Goal: Task Accomplishment & Management: Manage account settings

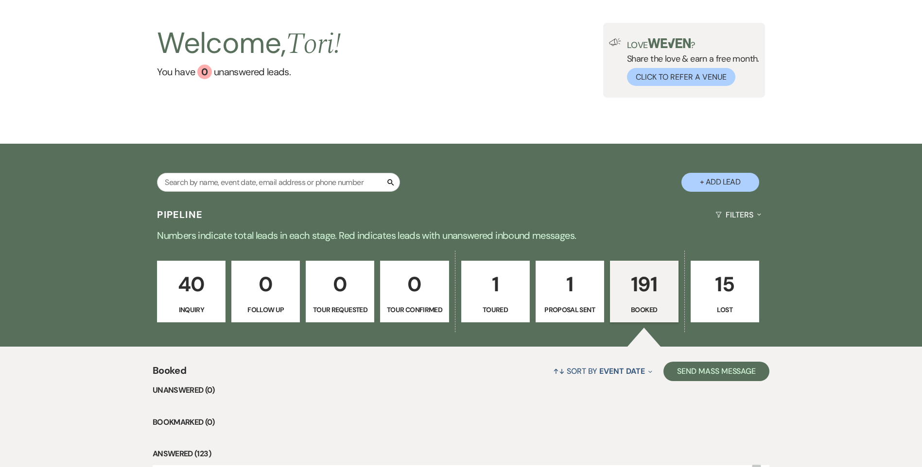
scroll to position [49, 0]
click at [653, 300] on p "191" at bounding box center [644, 284] width 56 height 33
click at [197, 180] on input "text" at bounding box center [278, 182] width 243 height 19
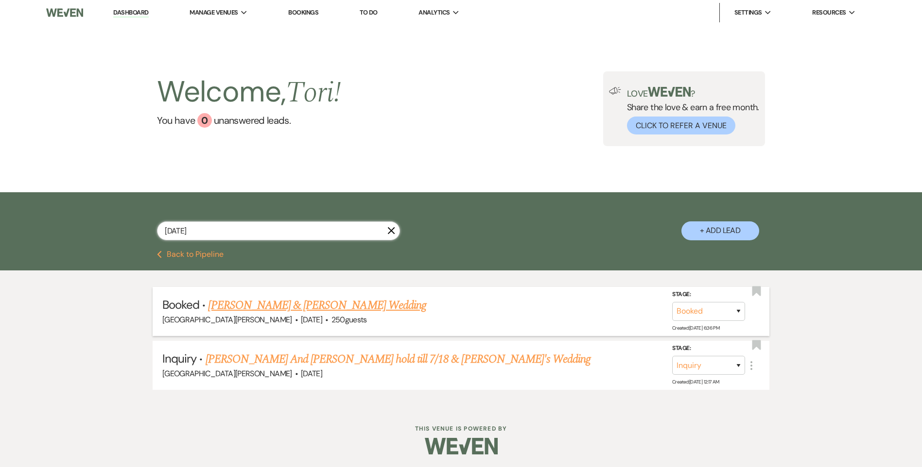
type input "7/24/26"
click at [267, 301] on link "Noah Willis & Sarah Johnson's Wedding" at bounding box center [317, 305] width 218 height 17
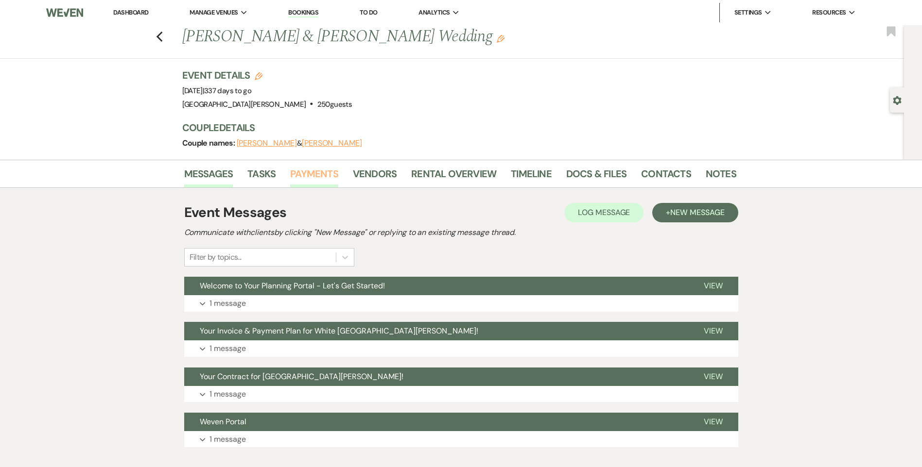
click at [319, 176] on link "Payments" at bounding box center [314, 176] width 48 height 21
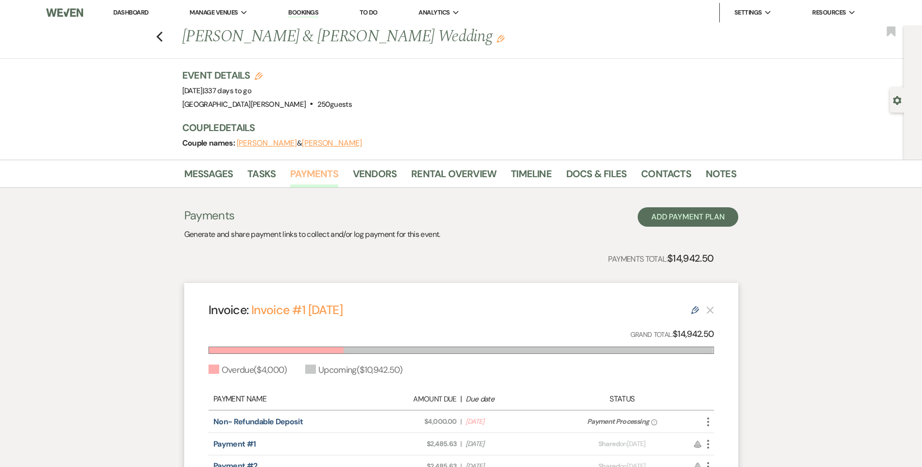
scroll to position [49, 0]
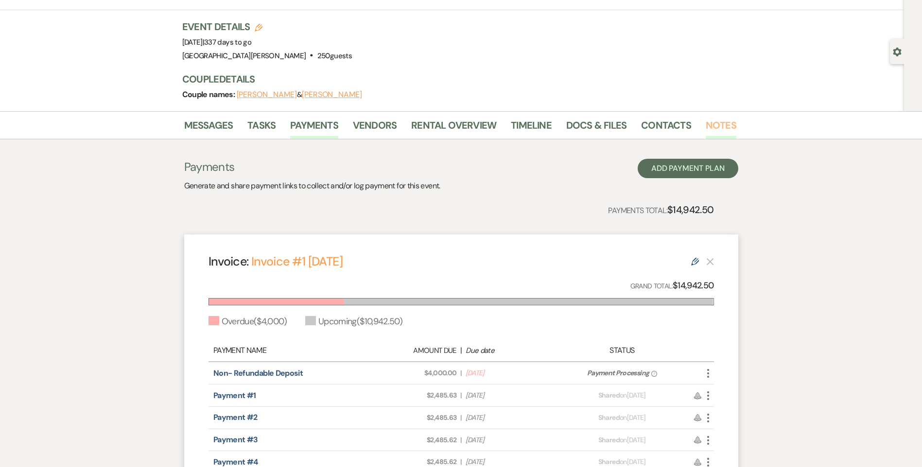
click at [708, 123] on link "Notes" at bounding box center [720, 128] width 31 height 21
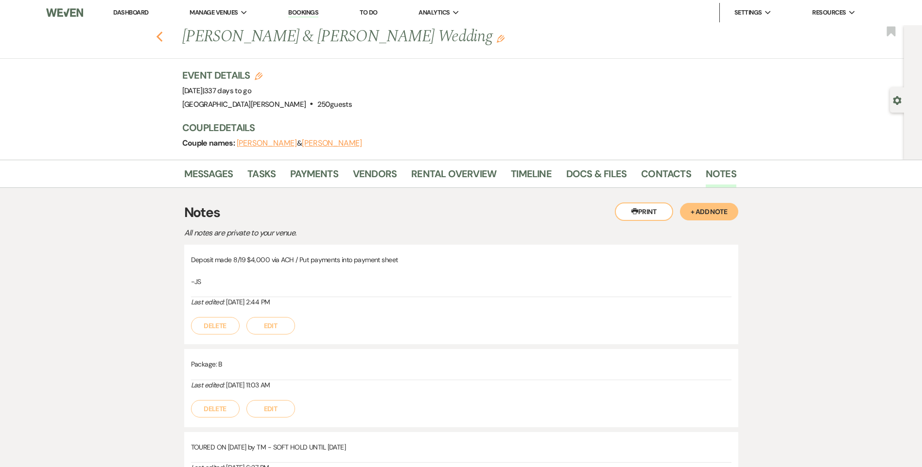
click at [162, 36] on use "button" at bounding box center [159, 37] width 6 height 11
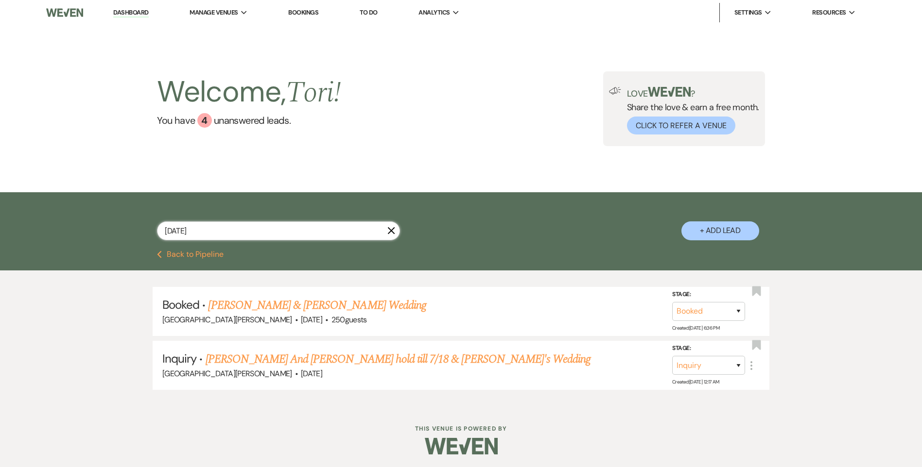
drag, startPoint x: 83, startPoint y: 224, endPoint x: 0, endPoint y: 226, distance: 82.6
click at [2, 225] on div "7/24/26 X + Add Lead" at bounding box center [461, 221] width 922 height 58
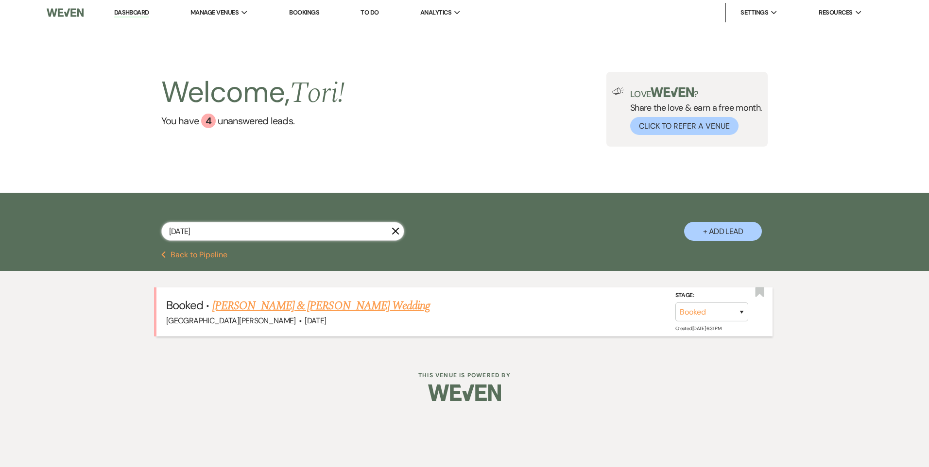
type input "10/9/26"
click at [276, 303] on link "Kelsey Reich & Ryan McPherson's Wedding" at bounding box center [321, 305] width 218 height 17
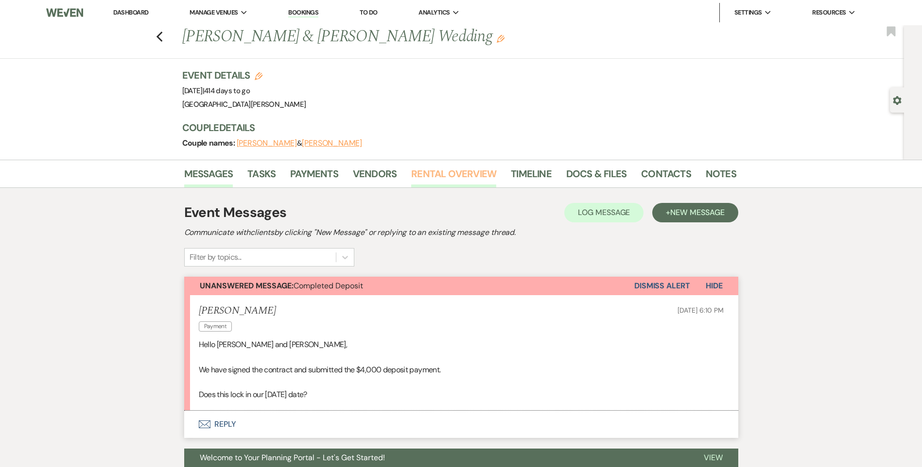
click at [442, 178] on link "Rental Overview" at bounding box center [453, 176] width 85 height 21
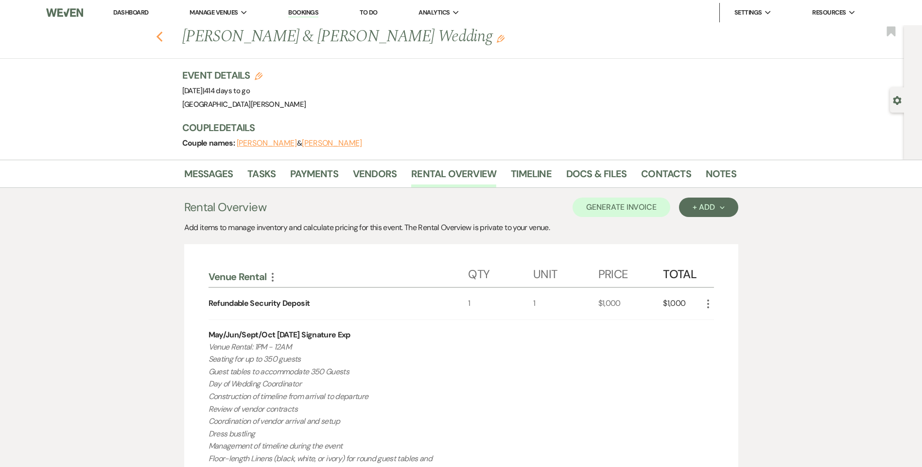
click at [163, 34] on icon "Previous" at bounding box center [159, 37] width 7 height 12
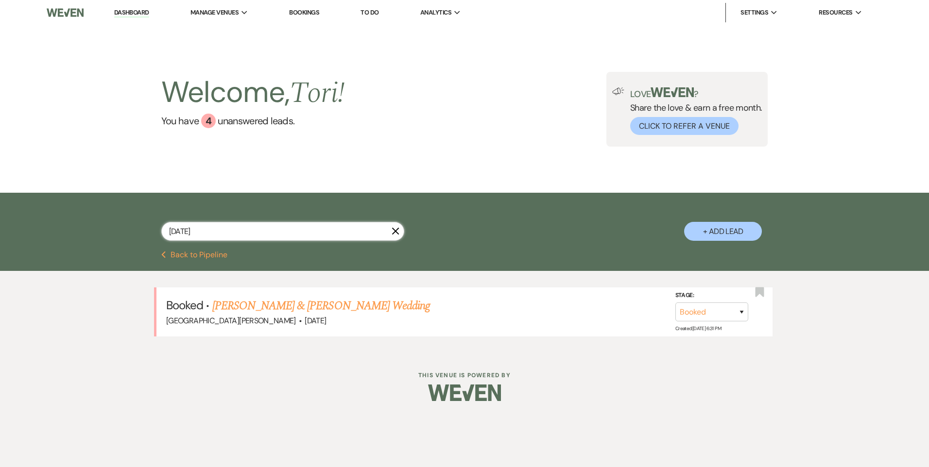
click at [28, 216] on div "10/9/26 X + Add Lead" at bounding box center [464, 222] width 929 height 58
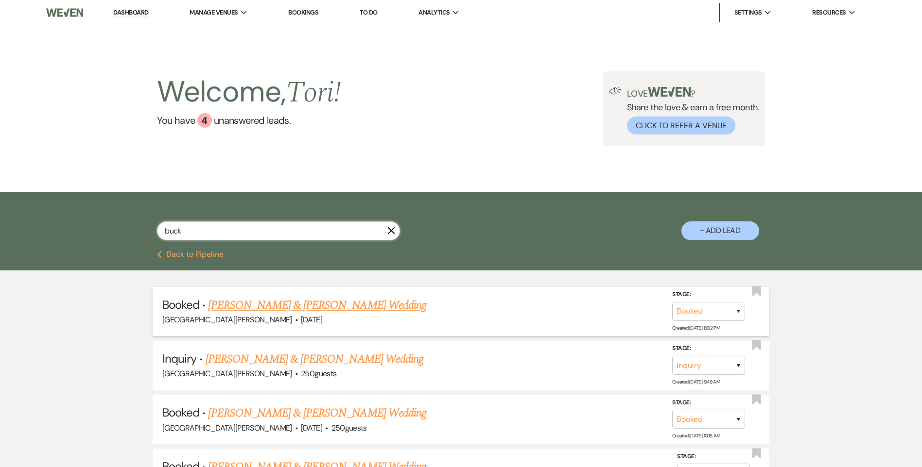
type input "buck"
click at [249, 305] on link "Madison Buck & William Anderson's Wedding" at bounding box center [317, 305] width 218 height 17
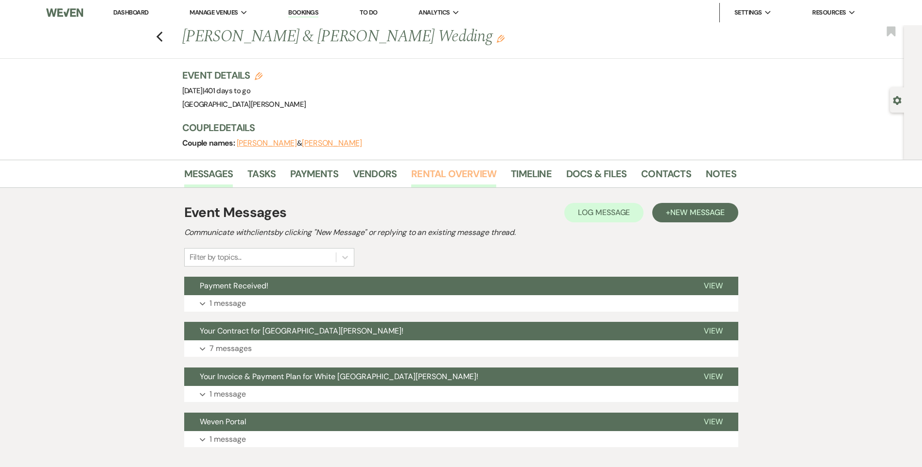
click at [427, 183] on link "Rental Overview" at bounding box center [453, 176] width 85 height 21
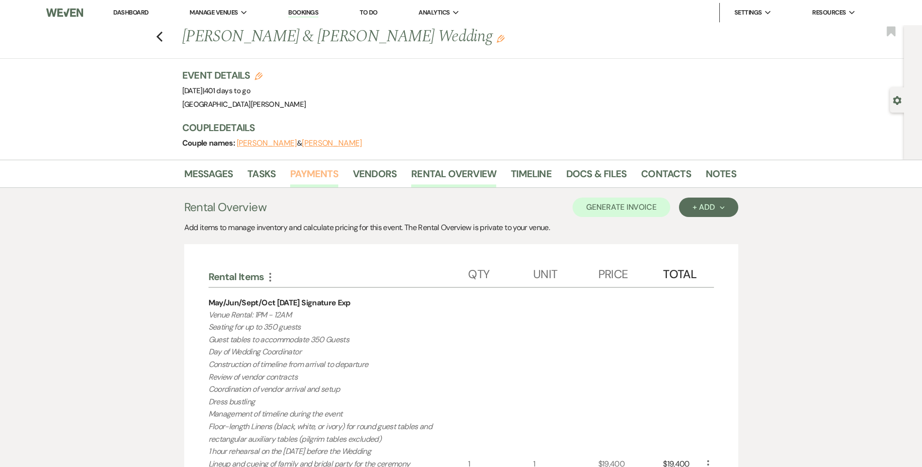
click at [310, 171] on link "Payments" at bounding box center [314, 176] width 48 height 21
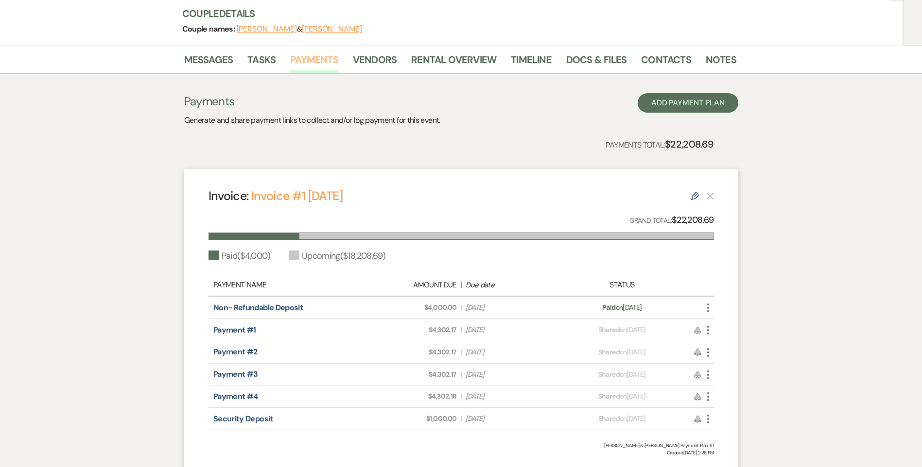
scroll to position [97, 0]
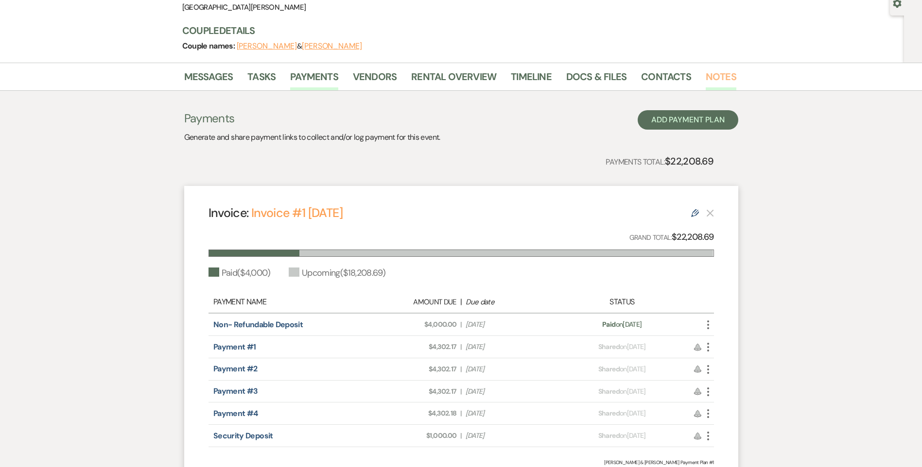
click at [709, 79] on link "Notes" at bounding box center [720, 79] width 31 height 21
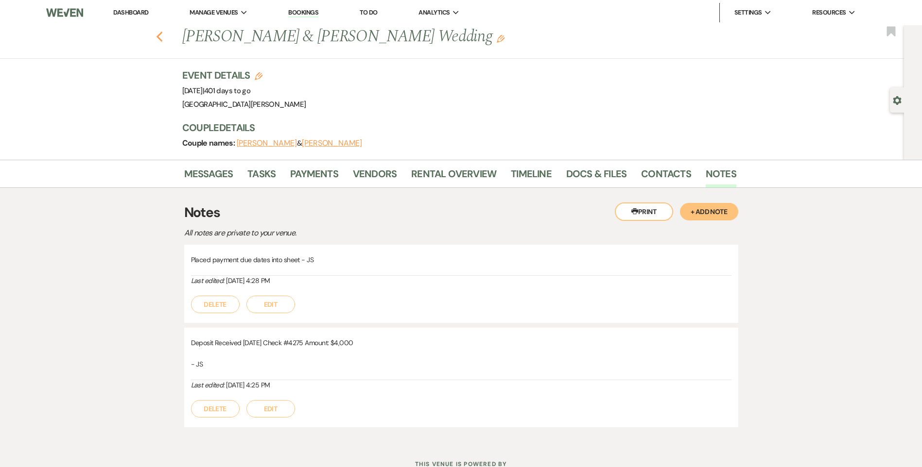
click at [163, 36] on icon "Previous" at bounding box center [159, 37] width 7 height 12
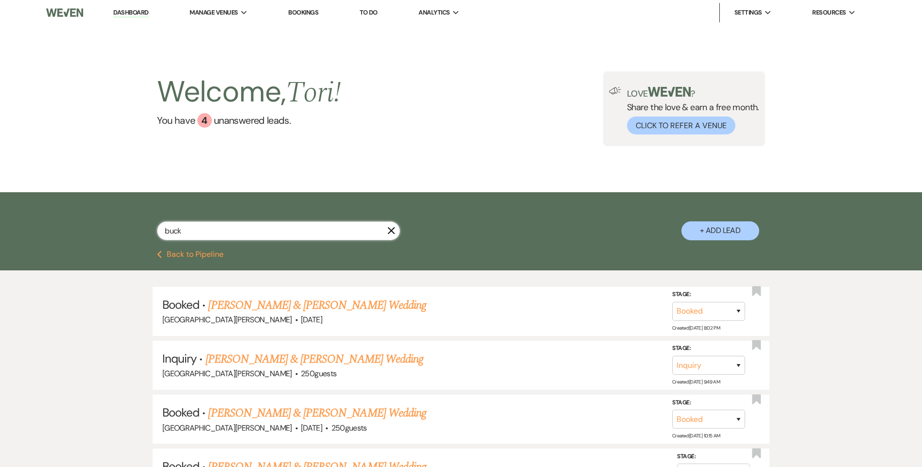
drag, startPoint x: 168, startPoint y: 229, endPoint x: 73, endPoint y: 215, distance: 95.8
click at [72, 215] on div "buck X + Add Lead" at bounding box center [461, 221] width 922 height 58
type input "10/"
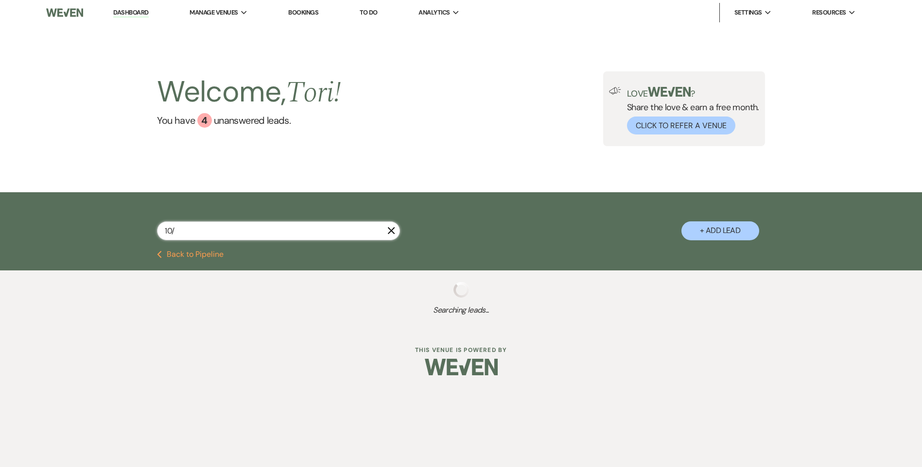
select select "8"
select select "4"
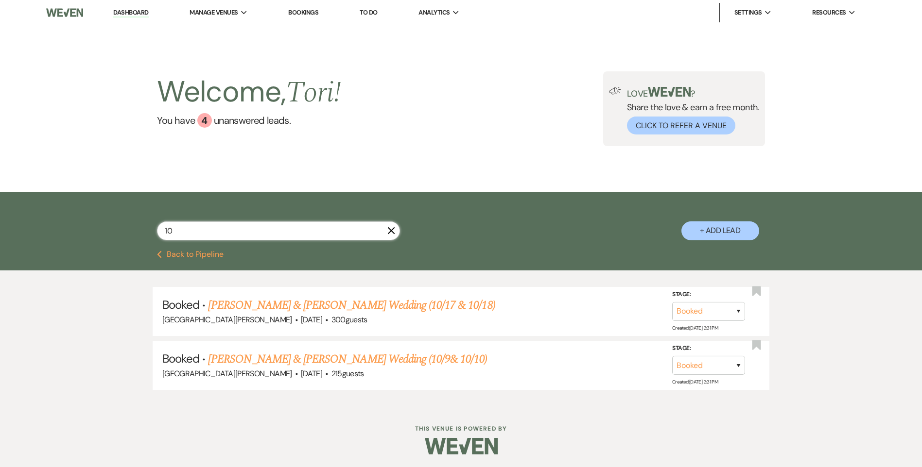
type input "1"
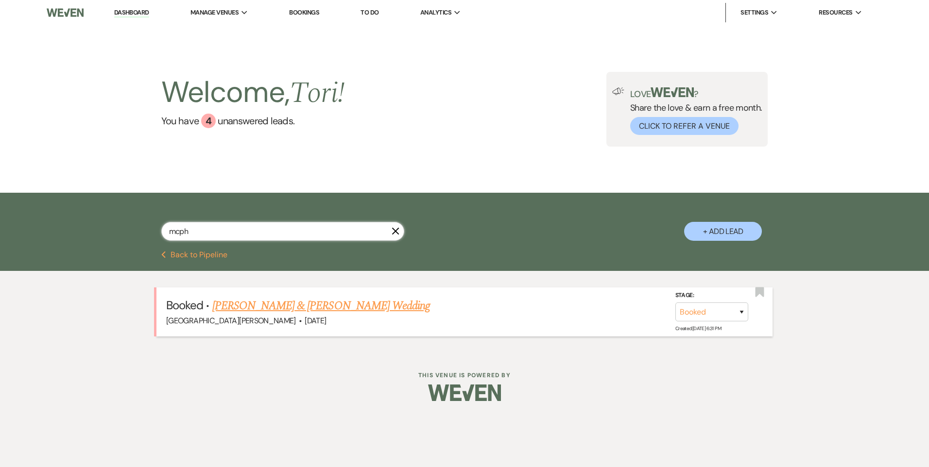
type input "mcph"
click at [295, 305] on link "Kelsey Reich & Ryan McPherson's Wedding" at bounding box center [321, 305] width 218 height 17
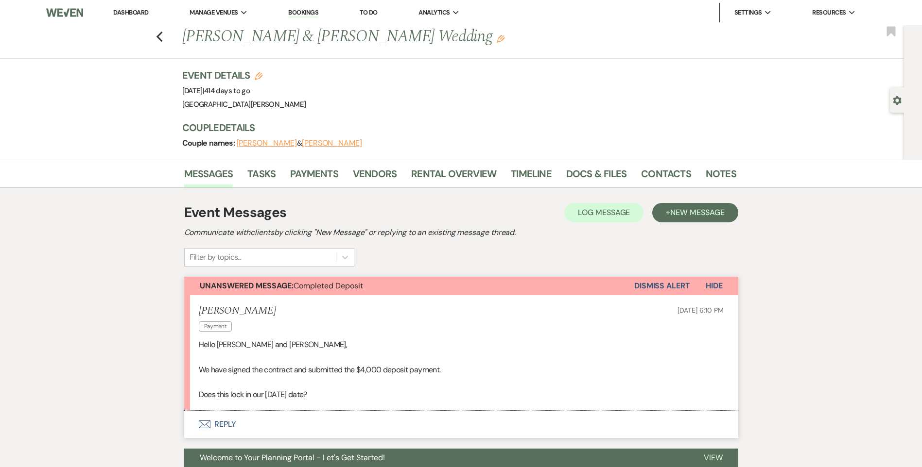
click at [217, 419] on button "Envelope Reply" at bounding box center [461, 424] width 554 height 27
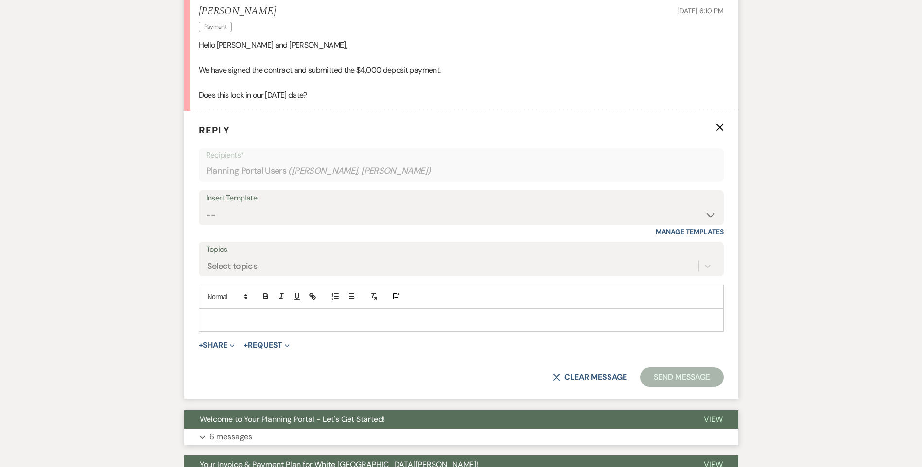
scroll to position [322, 0]
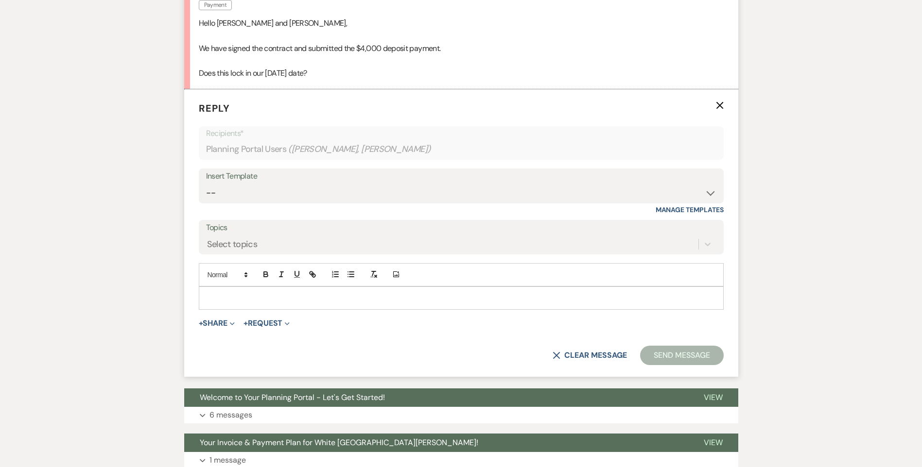
click at [231, 293] on p at bounding box center [460, 298] width 509 height 11
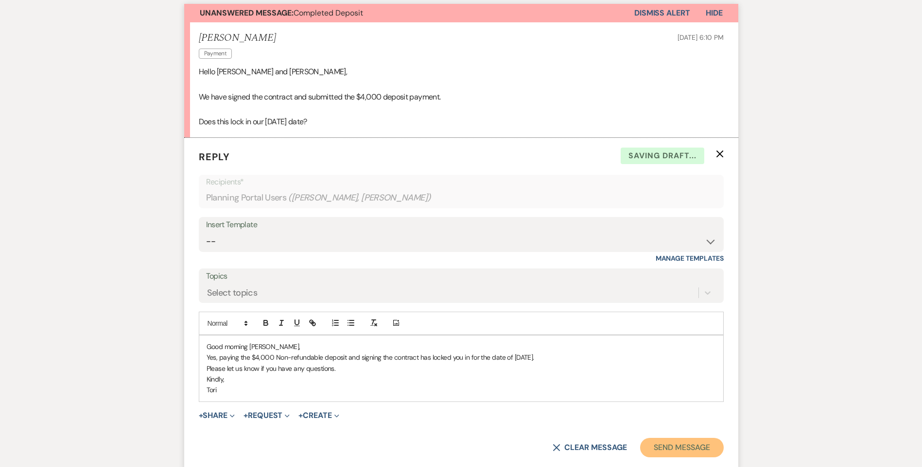
click at [679, 446] on button "Send Message" at bounding box center [681, 447] width 83 height 19
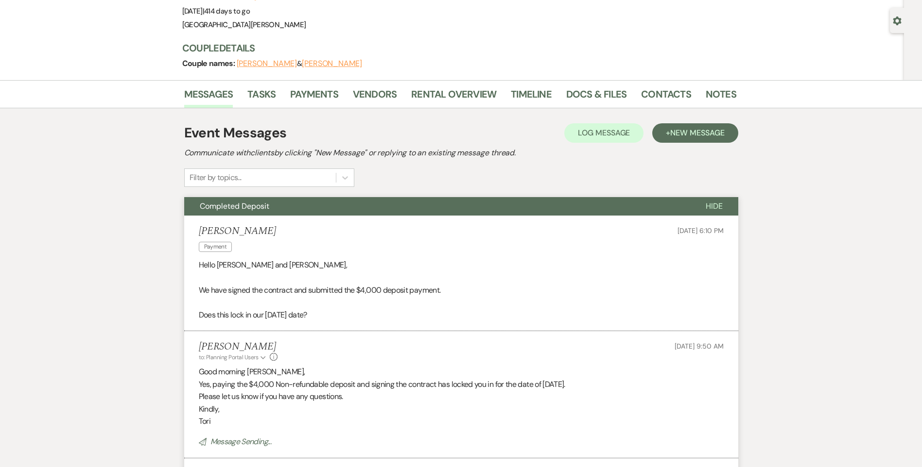
scroll to position [79, 0]
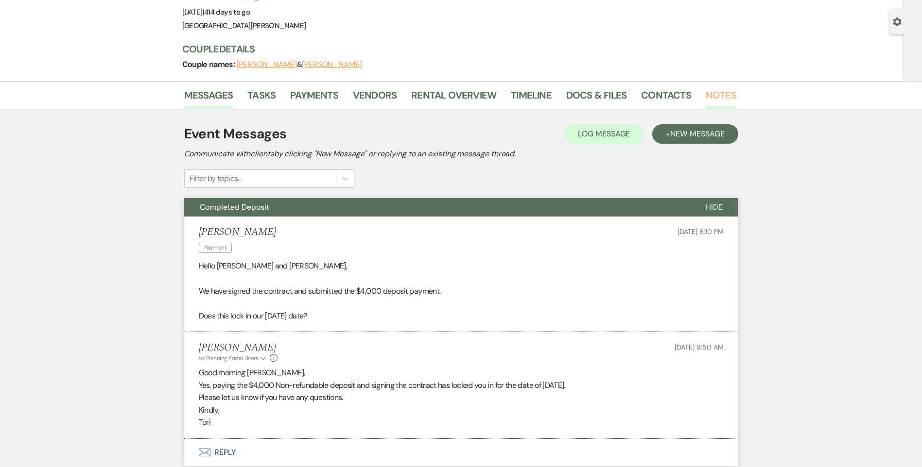
click at [720, 97] on link "Notes" at bounding box center [720, 97] width 31 height 21
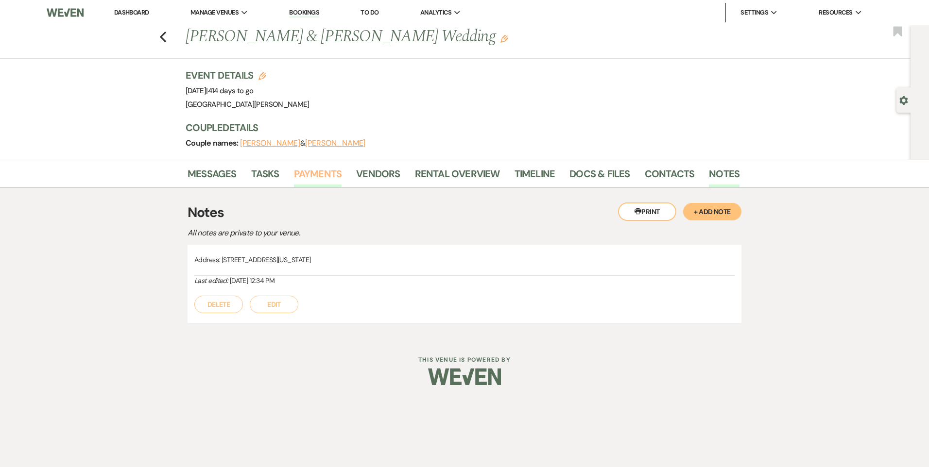
click at [300, 171] on link "Payments" at bounding box center [318, 176] width 48 height 21
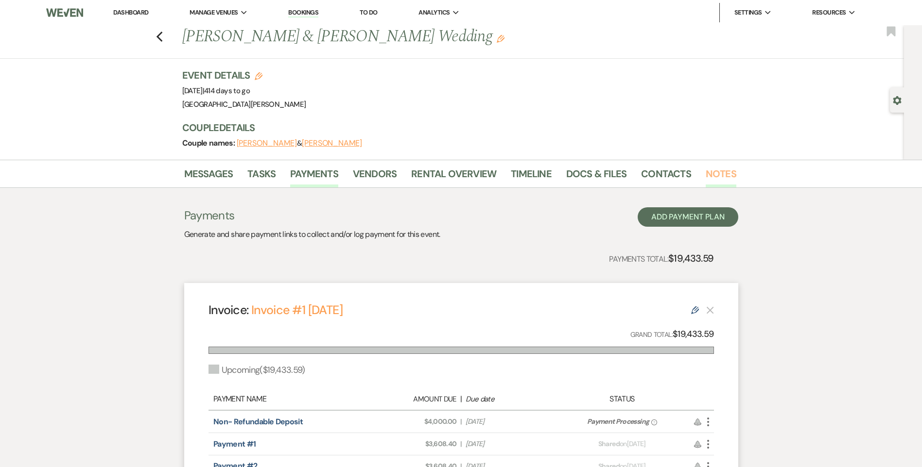
click at [712, 177] on link "Notes" at bounding box center [720, 176] width 31 height 21
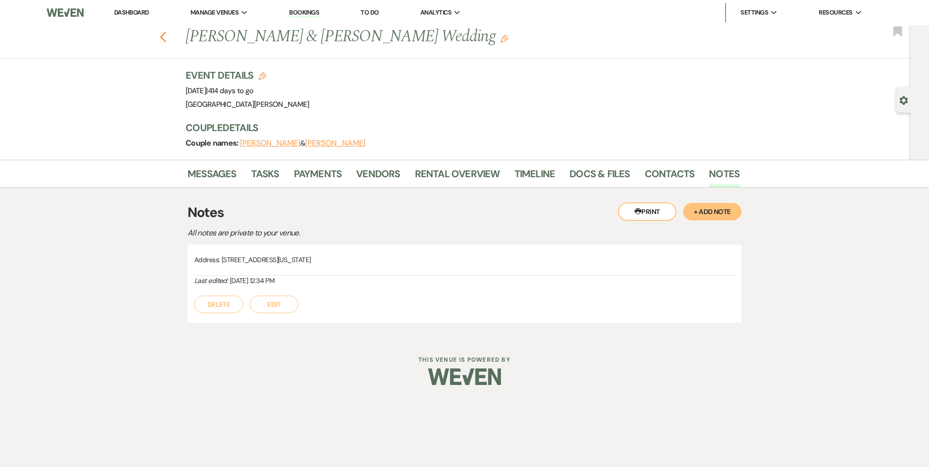
click at [166, 33] on use "button" at bounding box center [163, 37] width 6 height 11
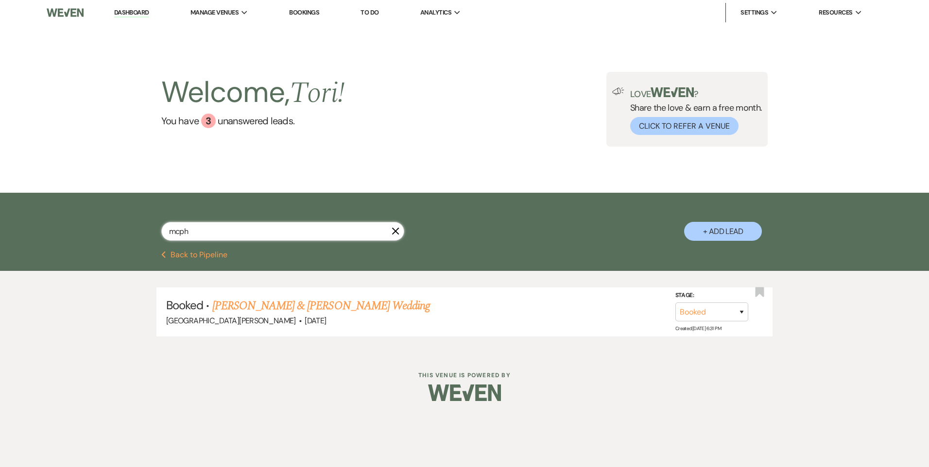
drag, startPoint x: 201, startPoint y: 235, endPoint x: 74, endPoint y: 215, distance: 128.4
click at [97, 233] on div "mcph X + Add Lead" at bounding box center [464, 222] width 929 height 58
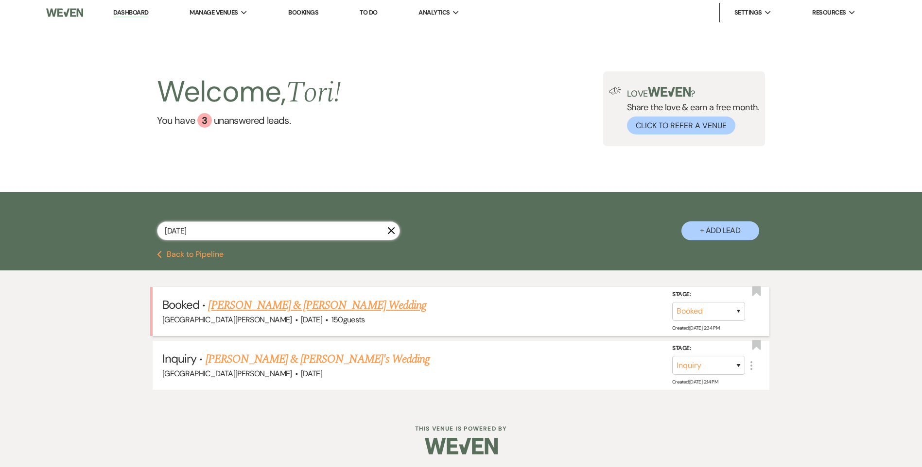
type input "2/20/26"
click at [257, 303] on link "Nikola Knapp & Patrick Flynn's Wedding" at bounding box center [317, 305] width 218 height 17
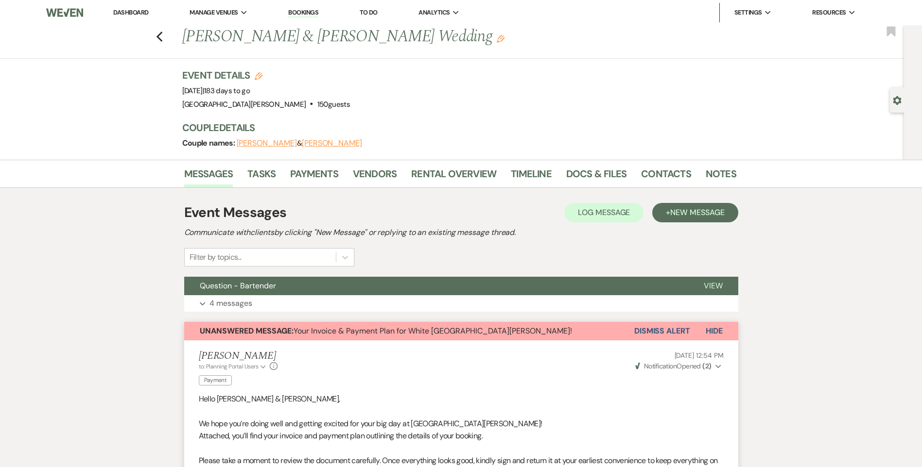
click at [340, 178] on li "Payments" at bounding box center [321, 175] width 63 height 23
click at [315, 179] on link "Payments" at bounding box center [314, 176] width 48 height 21
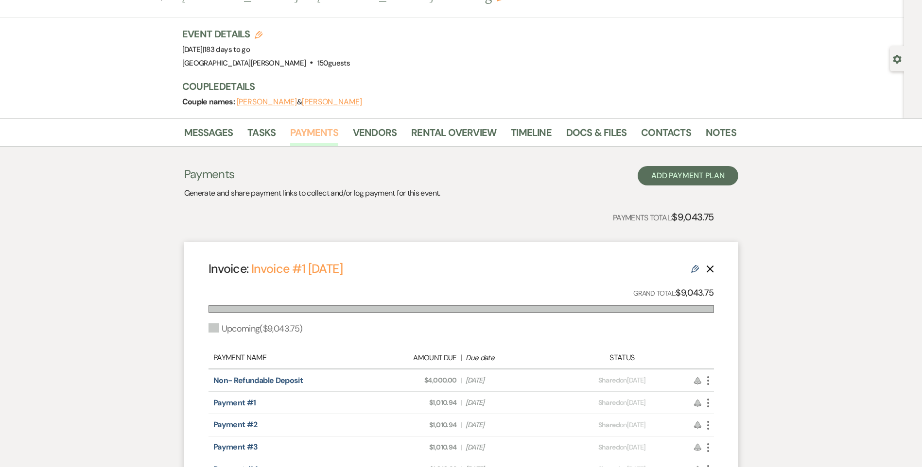
scroll to position [97, 0]
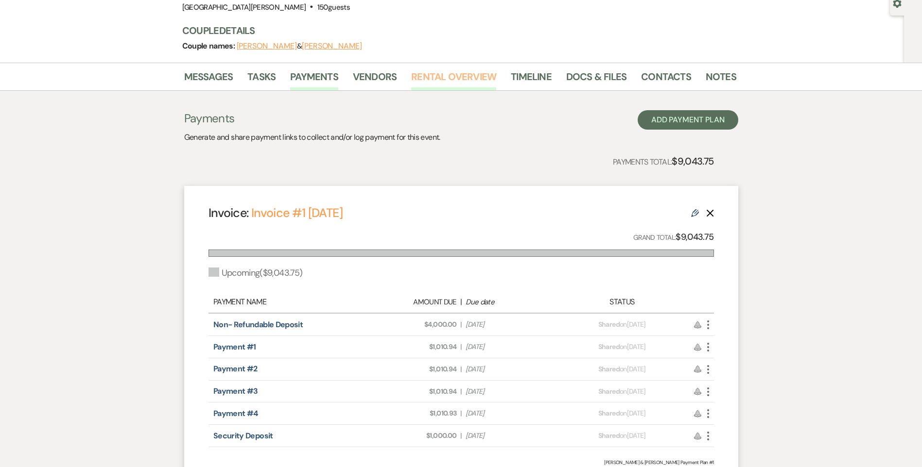
click at [460, 73] on link "Rental Overview" at bounding box center [453, 79] width 85 height 21
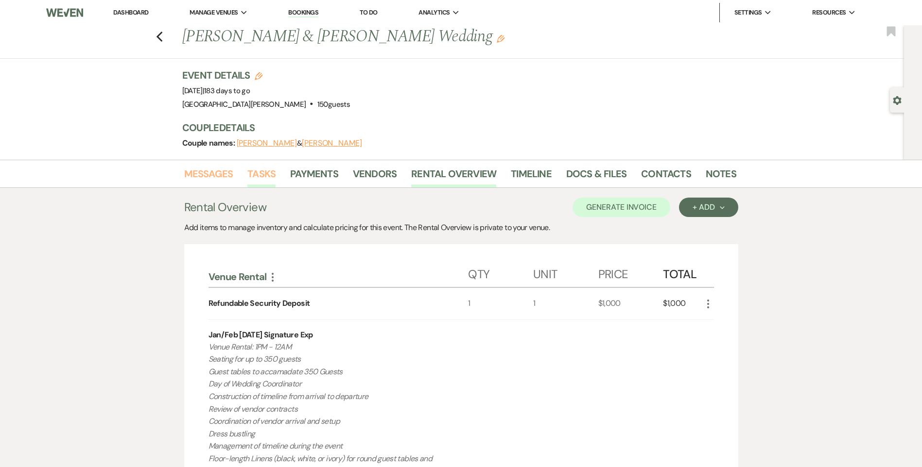
drag, startPoint x: 221, startPoint y: 174, endPoint x: 259, endPoint y: 187, distance: 40.6
click at [221, 174] on link "Messages" at bounding box center [208, 176] width 49 height 21
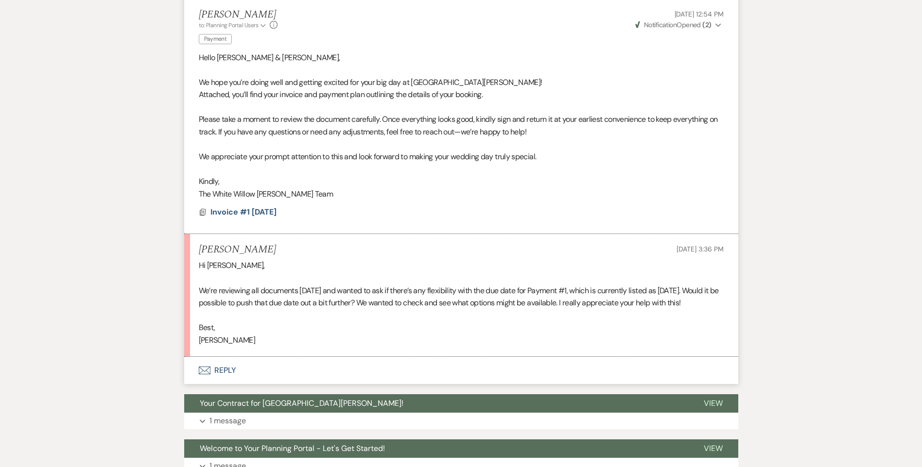
scroll to position [437, 0]
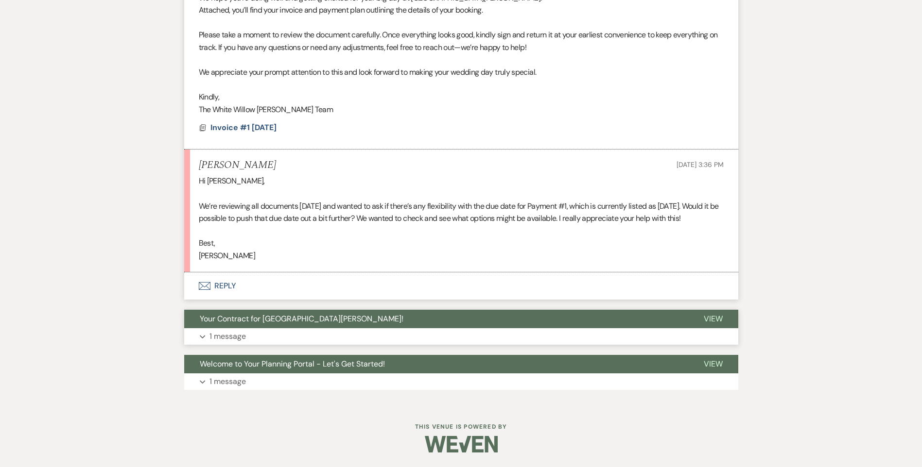
click at [276, 332] on button "Expand 1 message" at bounding box center [461, 336] width 554 height 17
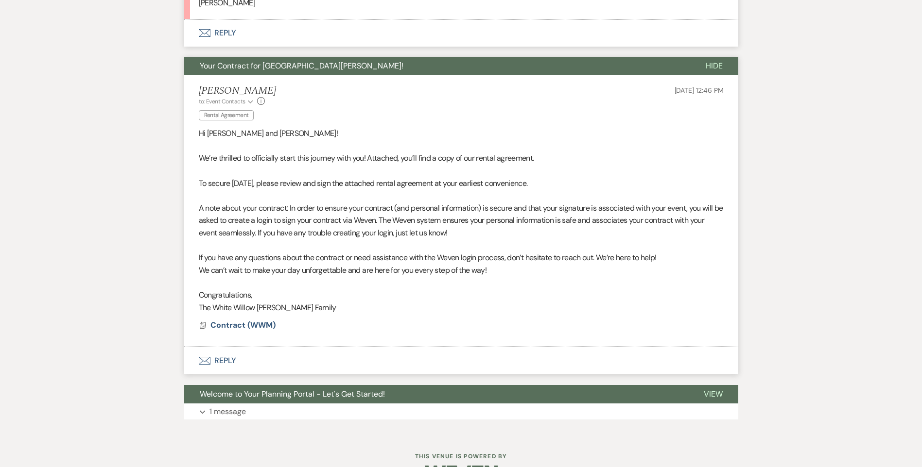
scroll to position [680, 0]
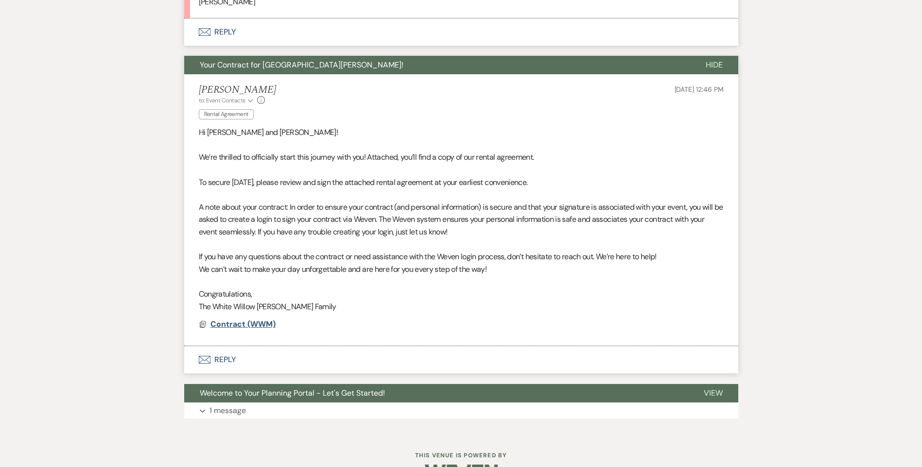
click at [257, 329] on span "Contract (WWM)" at bounding box center [242, 324] width 65 height 10
click at [251, 329] on span "Contract (WWM)" at bounding box center [242, 324] width 65 height 10
click at [228, 329] on span "Contract (WWM)" at bounding box center [242, 324] width 65 height 10
click at [225, 329] on span "Contract (WWM)" at bounding box center [242, 324] width 65 height 10
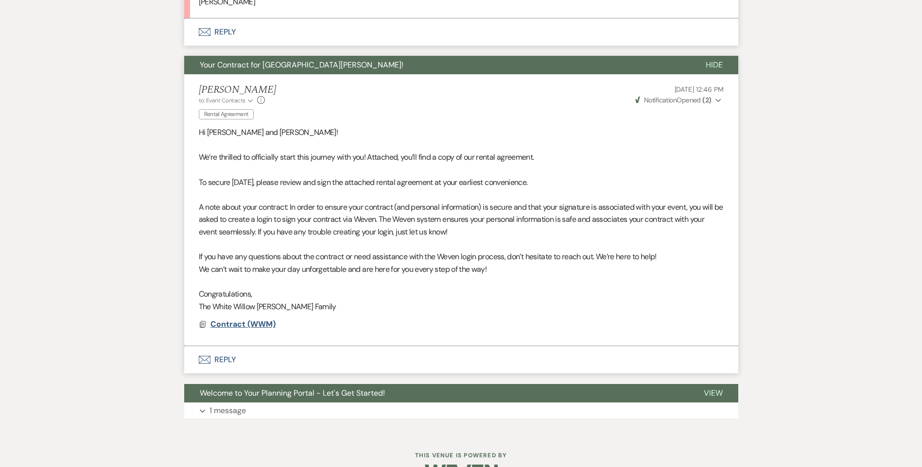
click at [224, 329] on span "Contract (WWM)" at bounding box center [242, 324] width 65 height 10
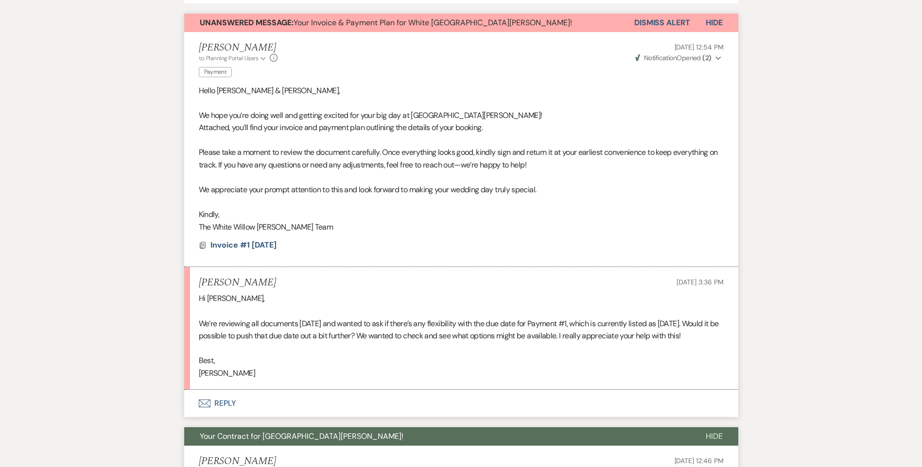
scroll to position [292, 0]
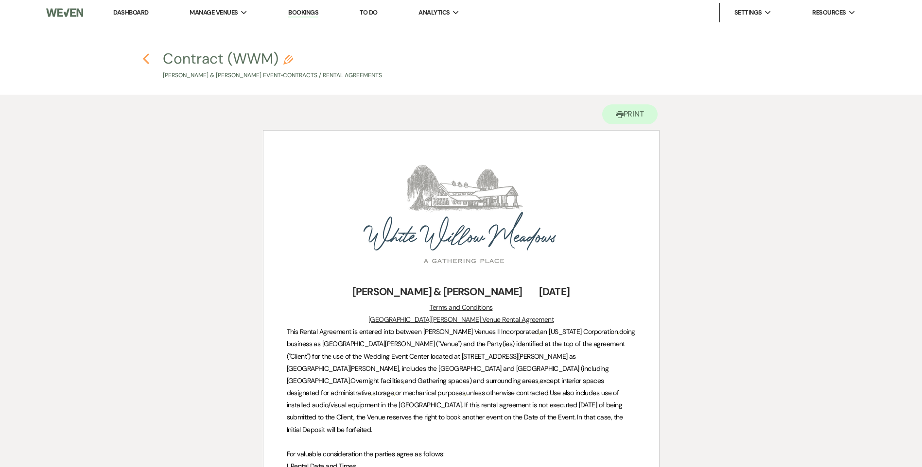
click at [148, 54] on icon "Previous" at bounding box center [145, 59] width 7 height 12
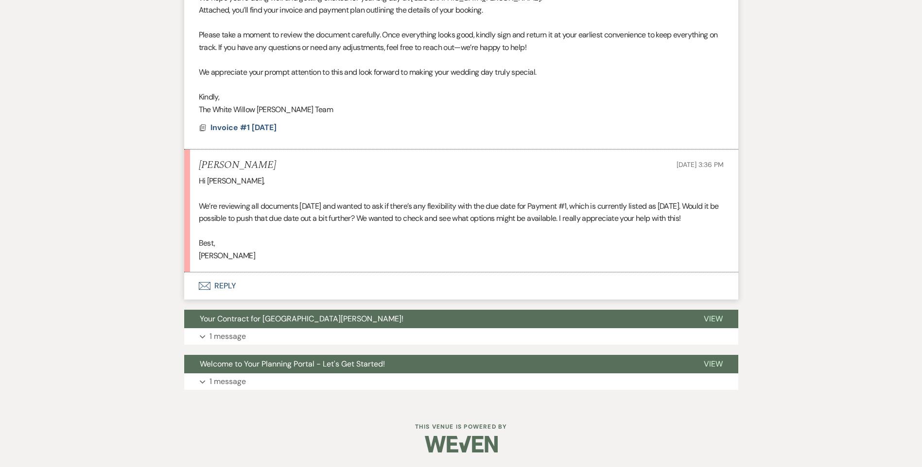
scroll to position [438, 0]
click at [247, 334] on button "Expand 1 message" at bounding box center [461, 336] width 554 height 17
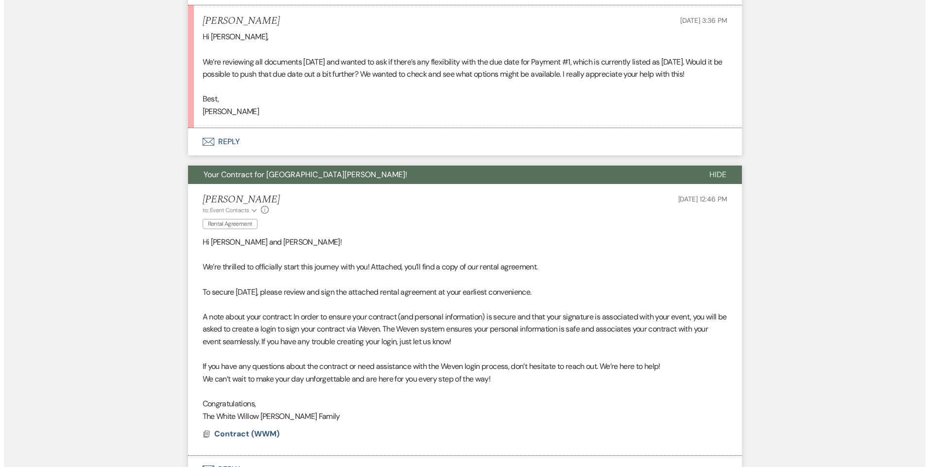
scroll to position [722, 0]
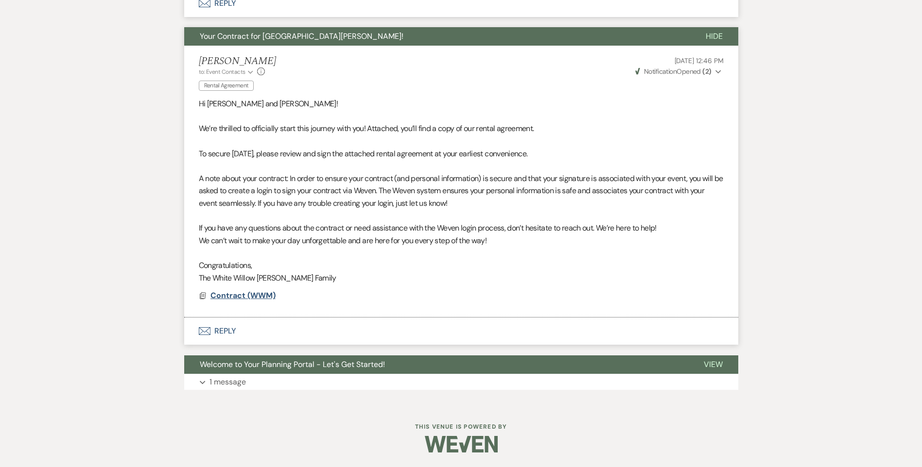
click at [231, 298] on span "Contract (WWM)" at bounding box center [242, 296] width 65 height 10
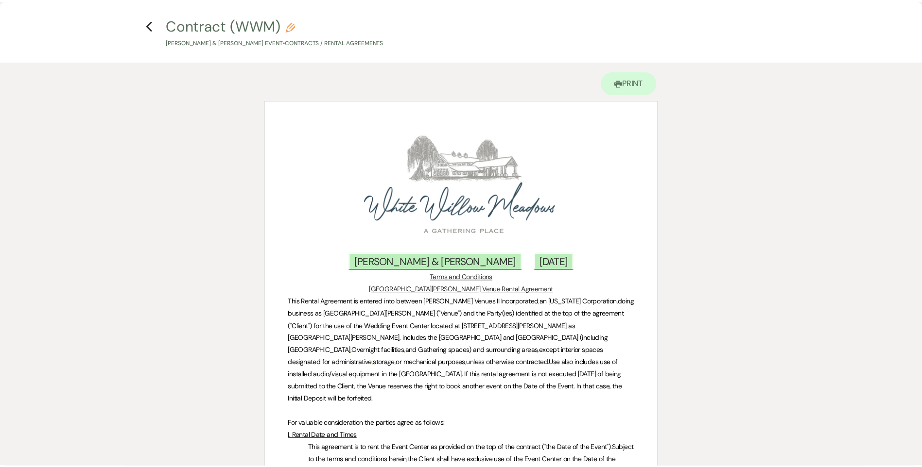
scroll to position [0, 0]
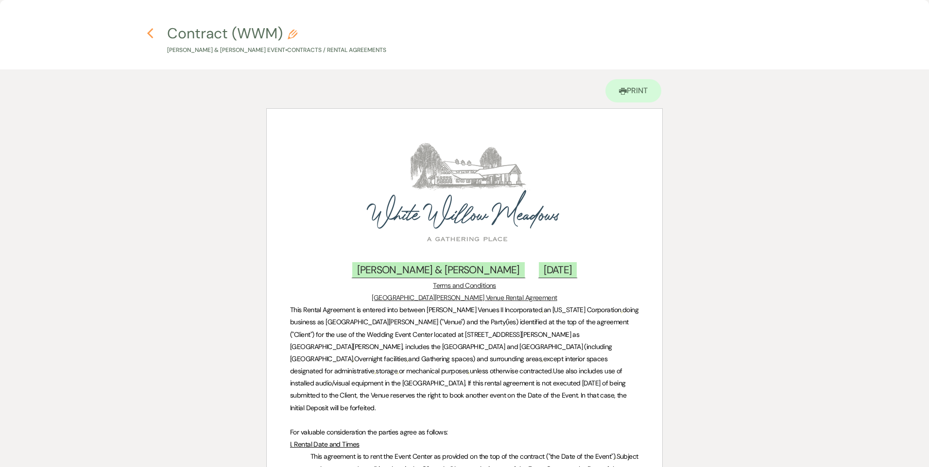
click at [153, 34] on icon "Previous" at bounding box center [150, 34] width 7 height 12
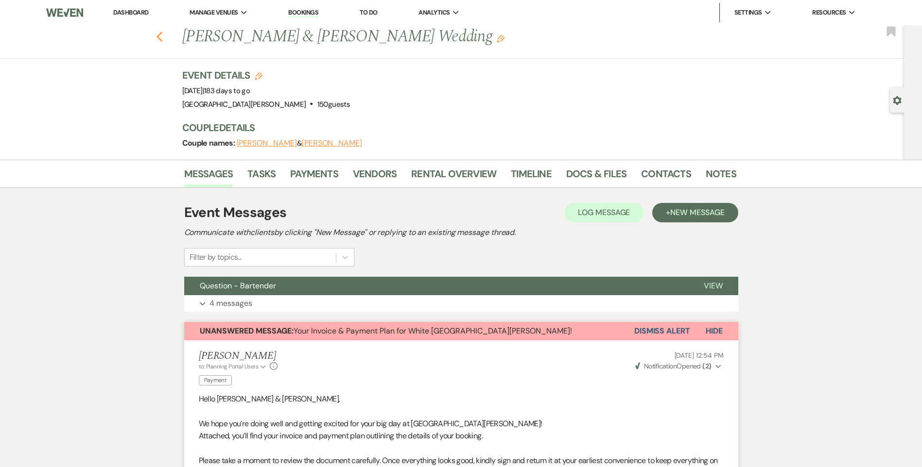
click at [163, 37] on icon "Previous" at bounding box center [159, 37] width 7 height 12
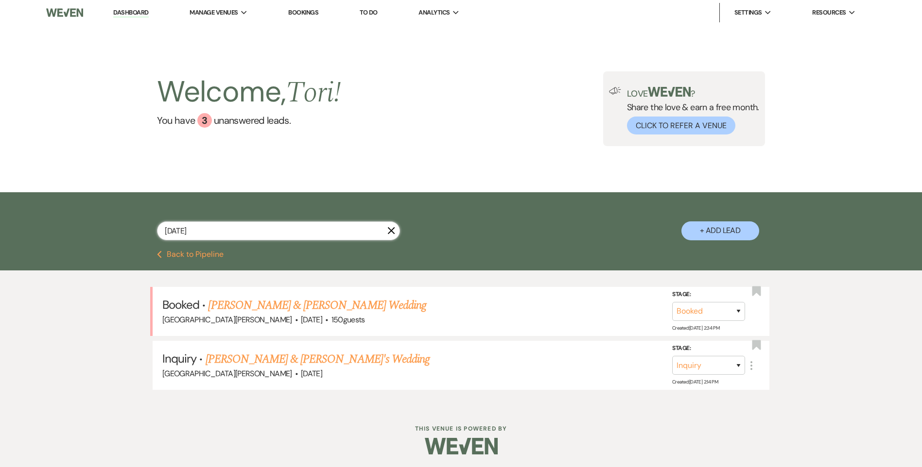
drag, startPoint x: 294, startPoint y: 233, endPoint x: 0, endPoint y: 212, distance: 294.7
click at [0, 212] on html "Dashboard Manage Venues Expand White Willow Meadows Bookings To Do Analytics Ex…" at bounding box center [461, 234] width 922 height 469
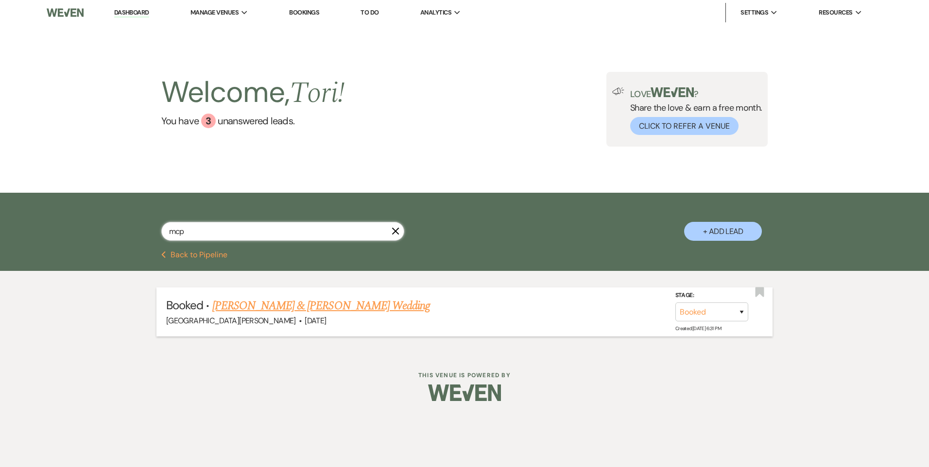
type input "mcp"
click at [252, 306] on link "Kelsey Reich & Ryan McPherson's Wedding" at bounding box center [321, 305] width 218 height 17
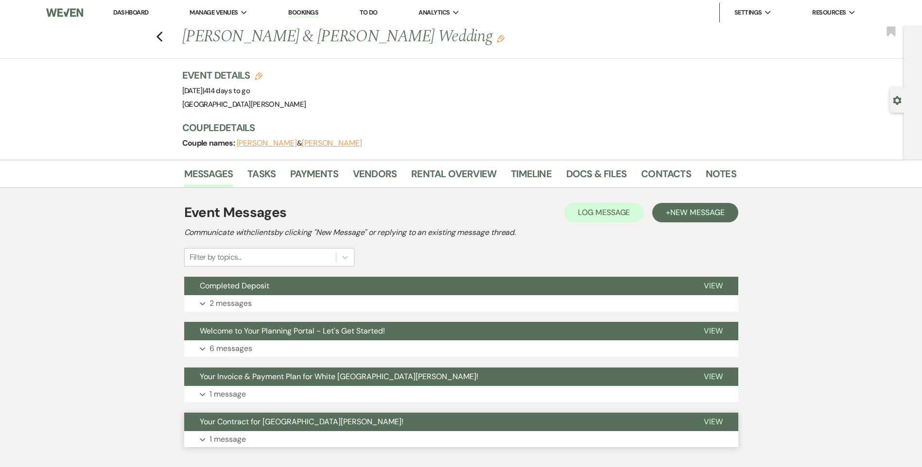
click at [235, 433] on button "Expand 1 message" at bounding box center [461, 439] width 554 height 17
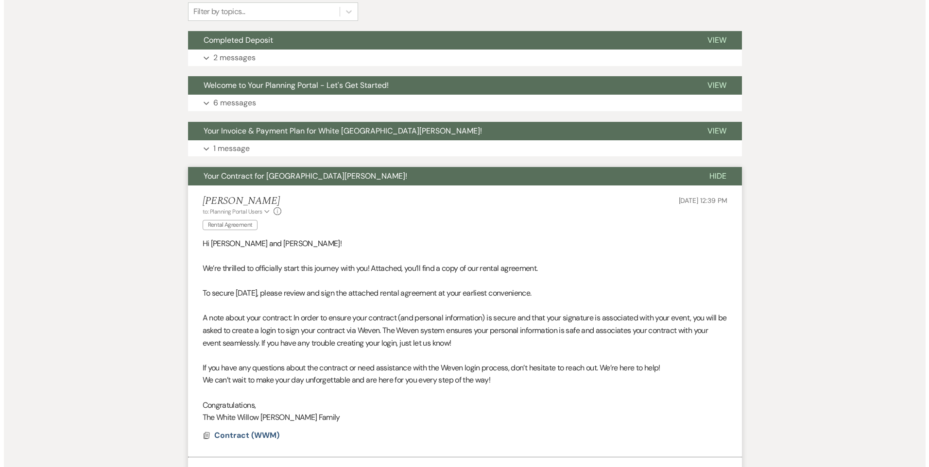
scroll to position [340, 0]
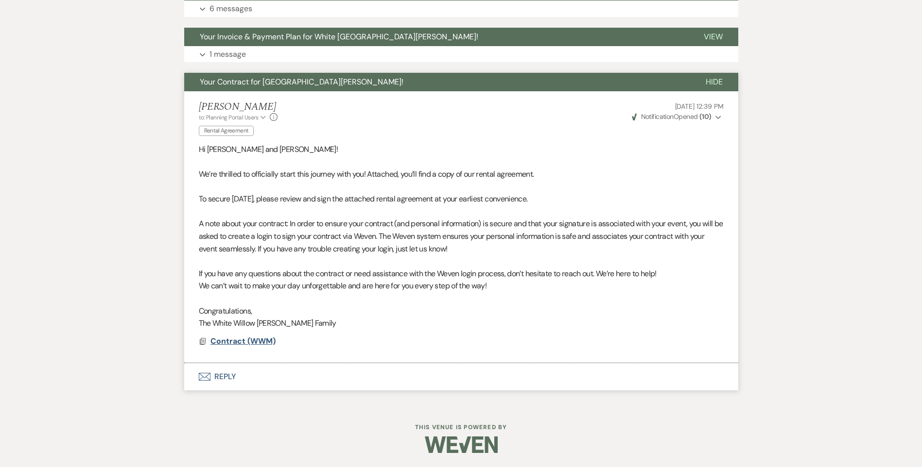
click at [251, 344] on span "Contract (WWM)" at bounding box center [242, 341] width 65 height 10
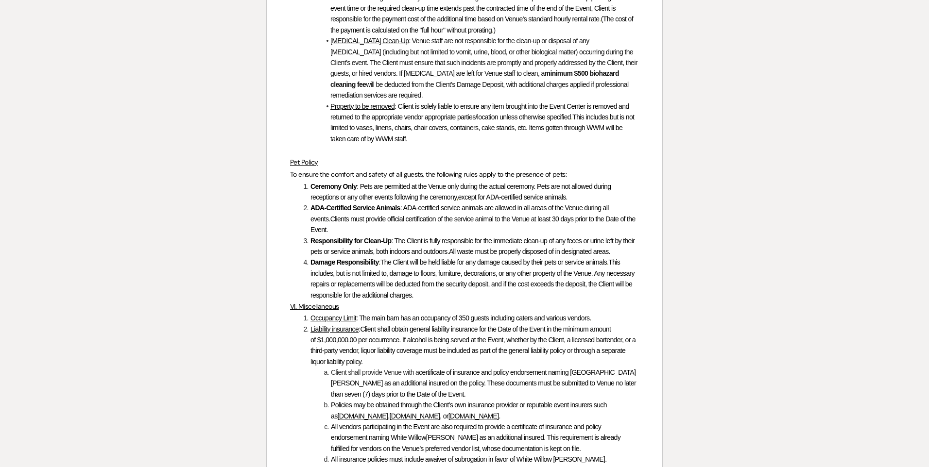
scroll to position [4608, 0]
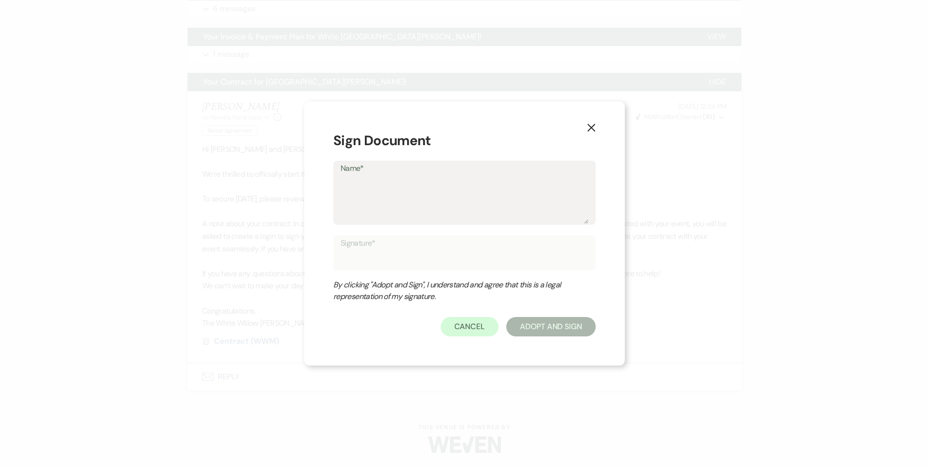
type textarea "T"
type input "T"
type textarea "To"
type input "To"
type textarea "Tor"
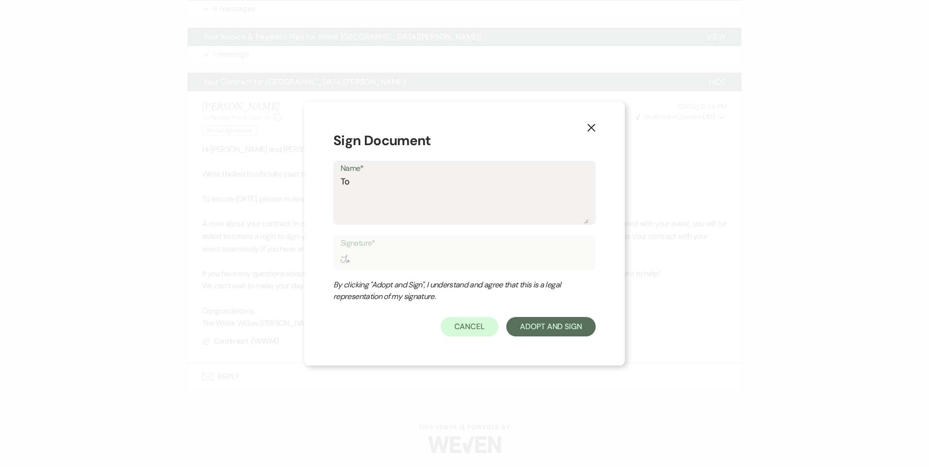
type input "Tor"
type textarea "Tori"
type input "Tori"
type textarea "Tori"
type input "Tori"
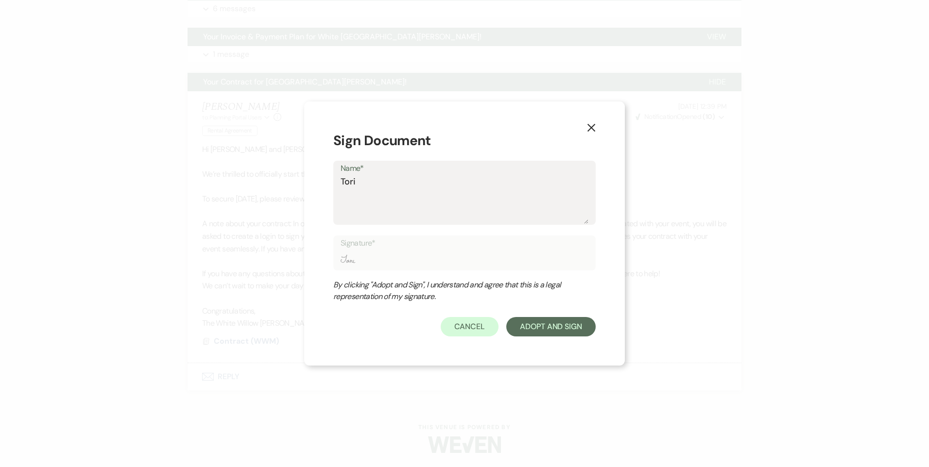
type textarea "Tori S"
type input "Tori S"
type textarea "Tori Si"
type input "Tori Si"
type textarea "Tori Sip"
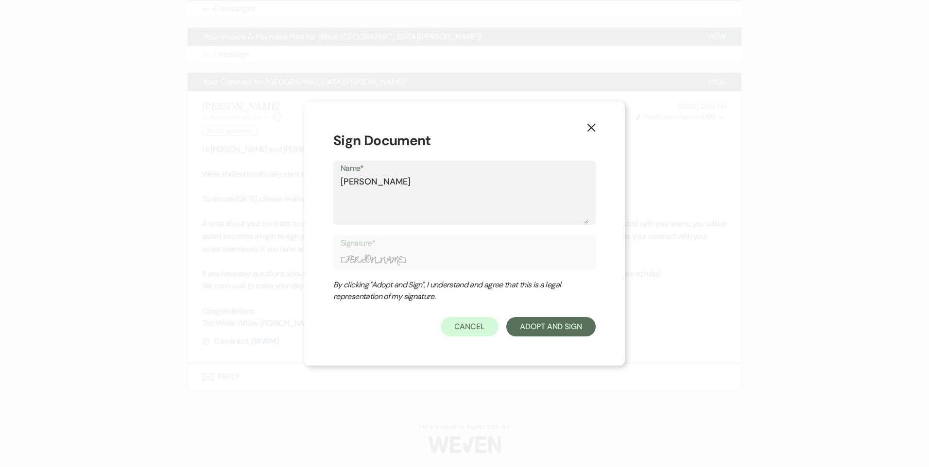
type input "Tori Sip"
type textarea "Tori Sipe"
type input "Tori Sipe"
type textarea "Tori Sipes"
type input "Tori Sipes"
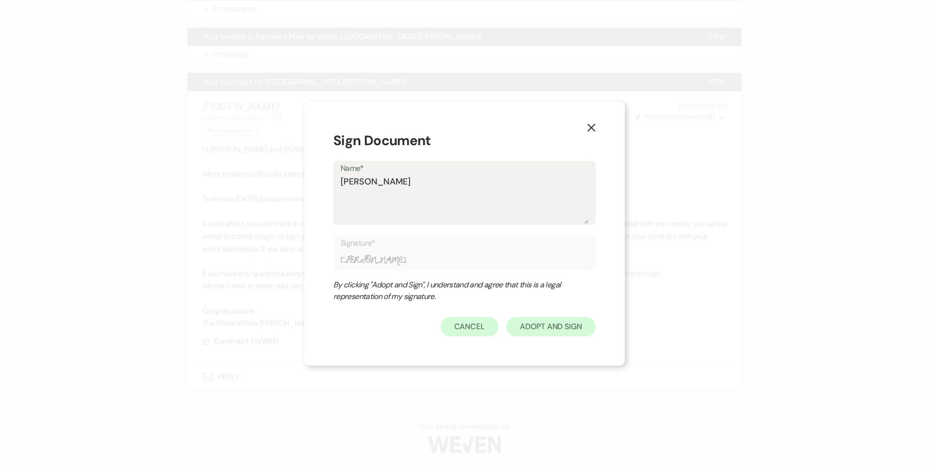
type textarea "Tori Sipes"
click at [549, 326] on button "Adopt And Sign" at bounding box center [550, 326] width 89 height 19
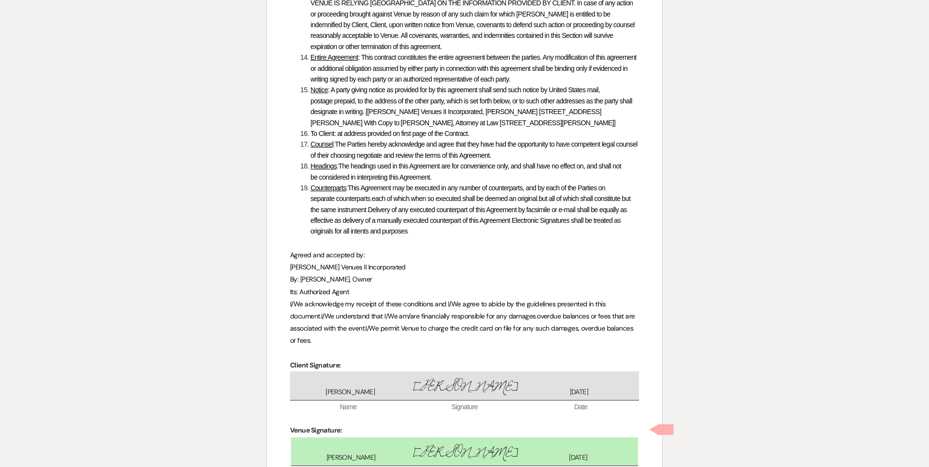
scroll to position [4649, 0]
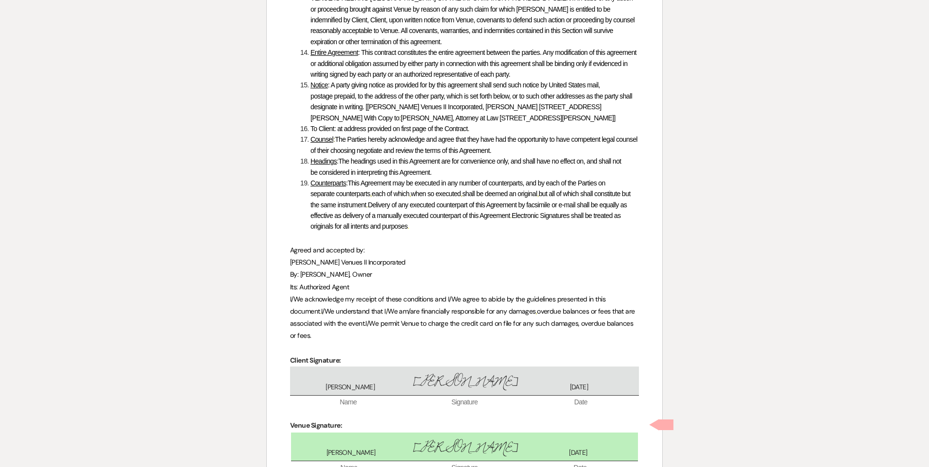
checkbox input "true"
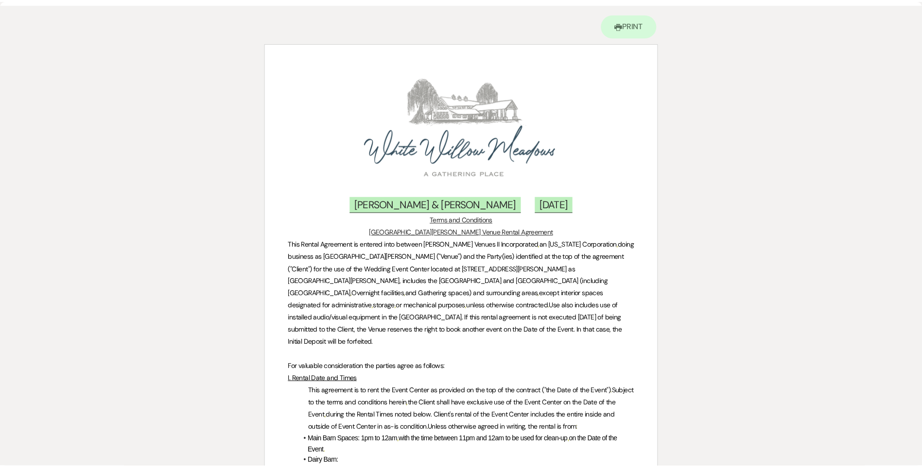
scroll to position [0, 0]
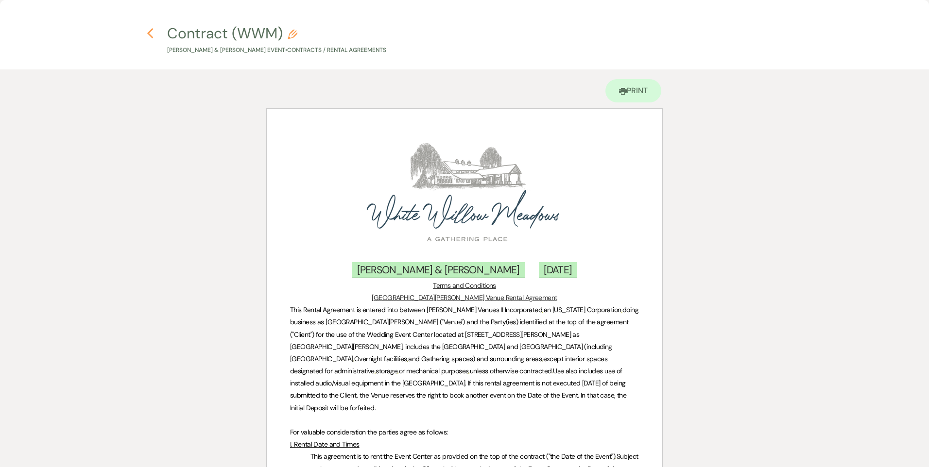
click at [151, 33] on icon "Previous" at bounding box center [150, 34] width 7 height 12
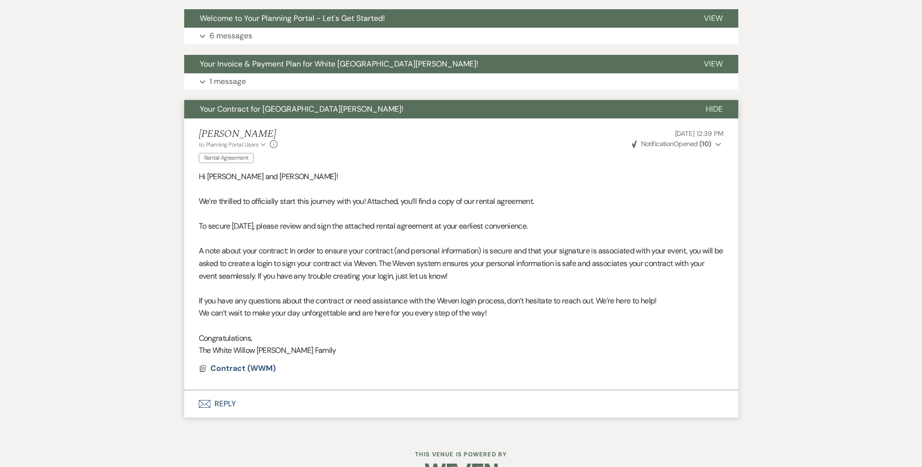
scroll to position [97, 0]
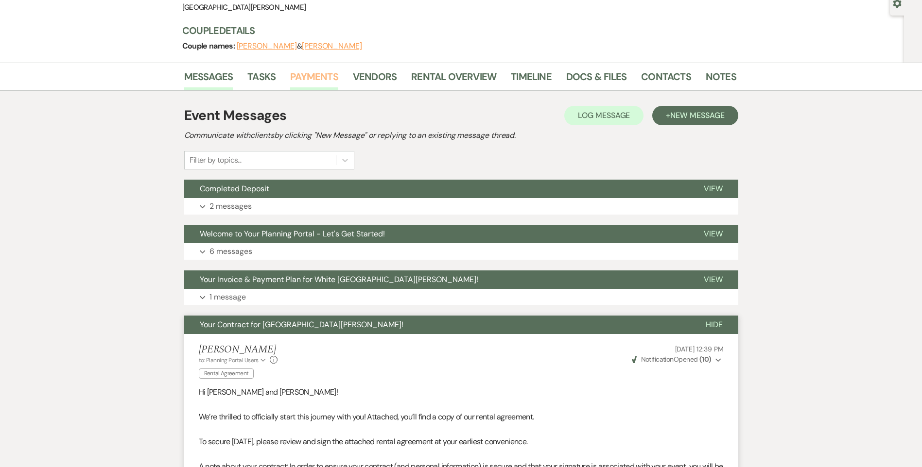
click at [318, 73] on link "Payments" at bounding box center [314, 79] width 48 height 21
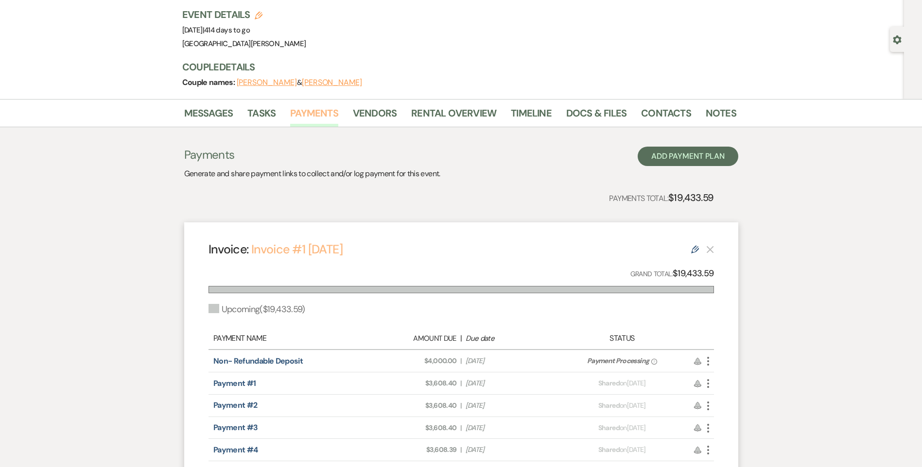
scroll to position [146, 0]
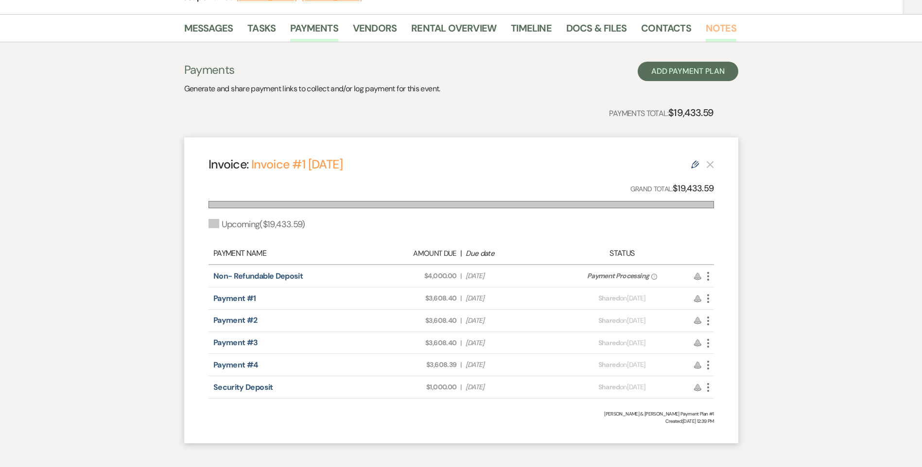
click at [725, 26] on link "Notes" at bounding box center [720, 30] width 31 height 21
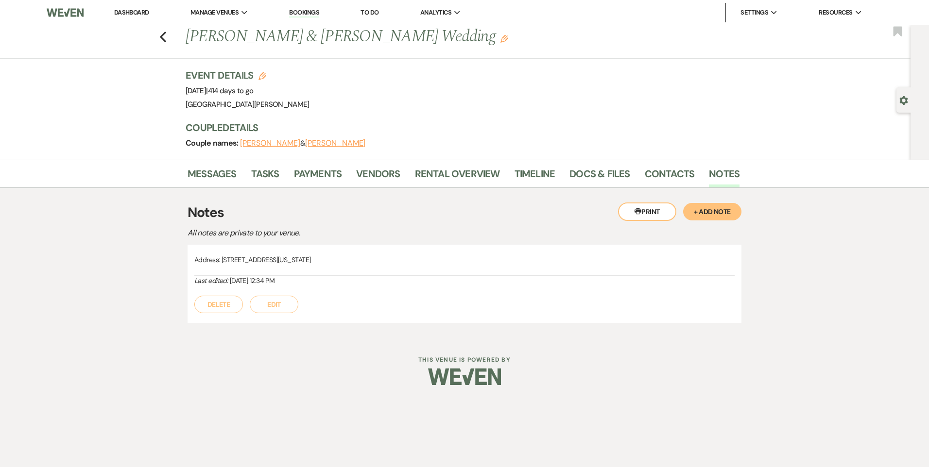
click at [727, 213] on button "+ Add Note" at bounding box center [712, 211] width 58 height 17
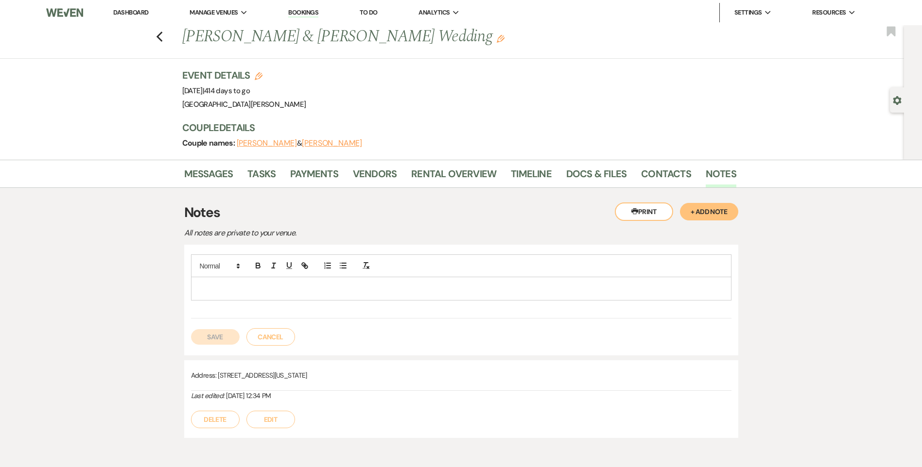
click at [441, 298] on div at bounding box center [460, 288] width 539 height 22
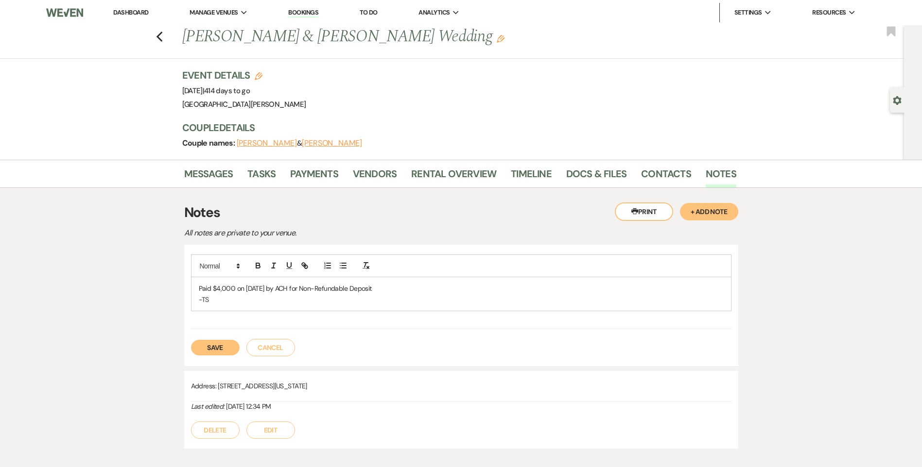
drag, startPoint x: 398, startPoint y: 290, endPoint x: 200, endPoint y: 290, distance: 197.8
click at [200, 290] on p "Paid $4,000 on 8/20/25 by ACH for Non-Refundable Deposit" at bounding box center [461, 288] width 525 height 11
copy p "Paid $4,000 on 8/20/25 by ACH for Non-Refundable Deposit"
click at [266, 293] on p "Paid $4,000 on 8/20/25 by ACH for Non-Refundable Deposit" at bounding box center [461, 288] width 525 height 11
click at [257, 289] on p "Paid $4,000 on 8/20/25 by ACH for Non-Refundable Deposit" at bounding box center [461, 288] width 525 height 11
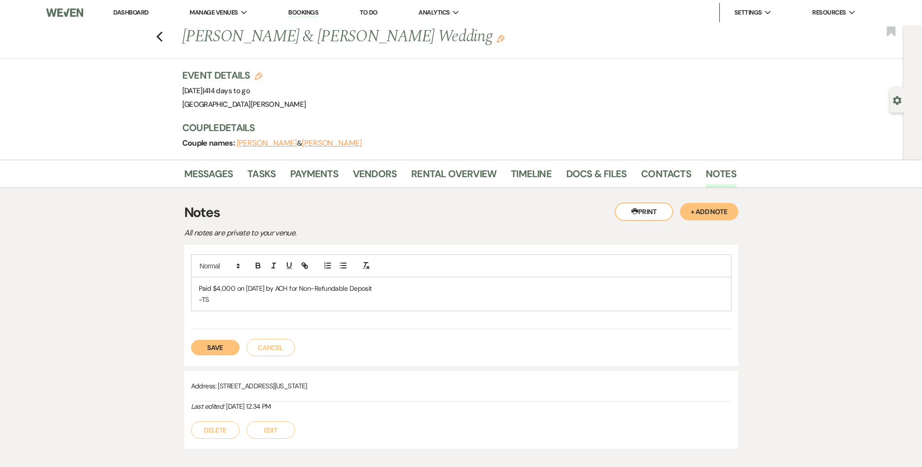
drag, startPoint x: 395, startPoint y: 290, endPoint x: 198, endPoint y: 292, distance: 196.8
click at [197, 293] on div "Paid $4,000 on 8/19/25 by ACH for Non-Refundable Deposit -TS" at bounding box center [460, 294] width 539 height 34
copy p "Paid $4,000 on 8/19/25 by ACH for Non-Refundable Deposit"
click at [213, 351] on button "Save" at bounding box center [215, 348] width 49 height 16
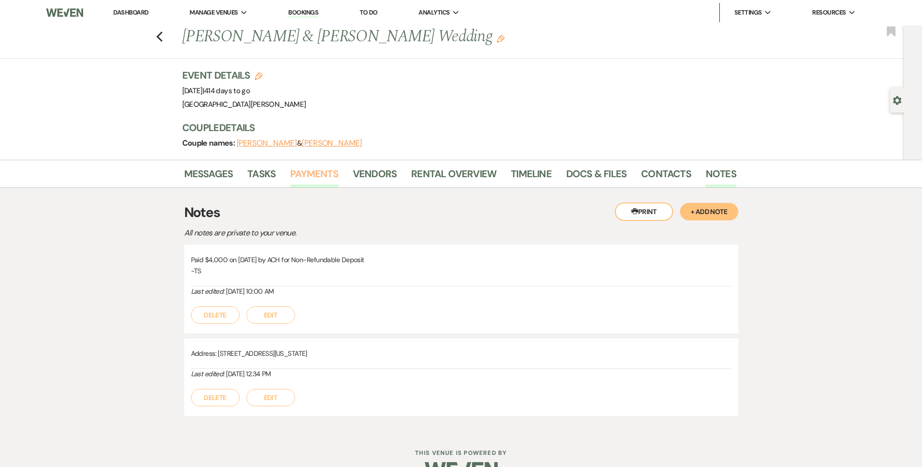
click at [309, 179] on link "Payments" at bounding box center [314, 176] width 48 height 21
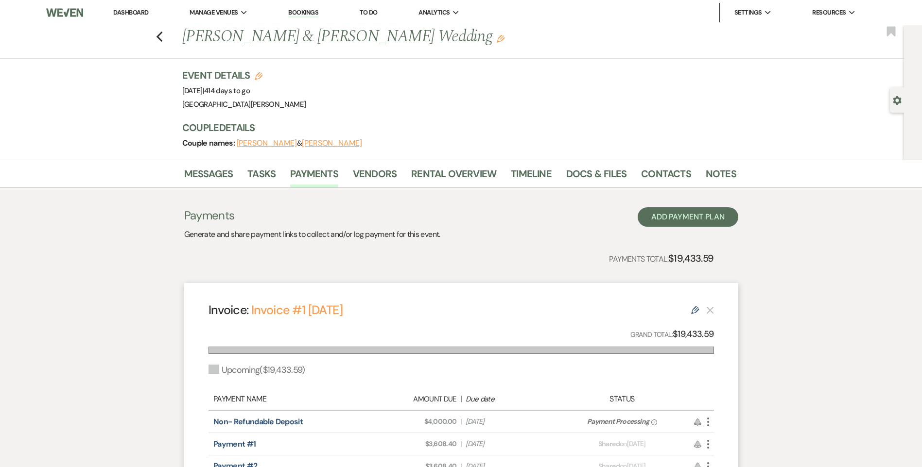
click at [133, 12] on link "Dashboard" at bounding box center [130, 12] width 35 height 8
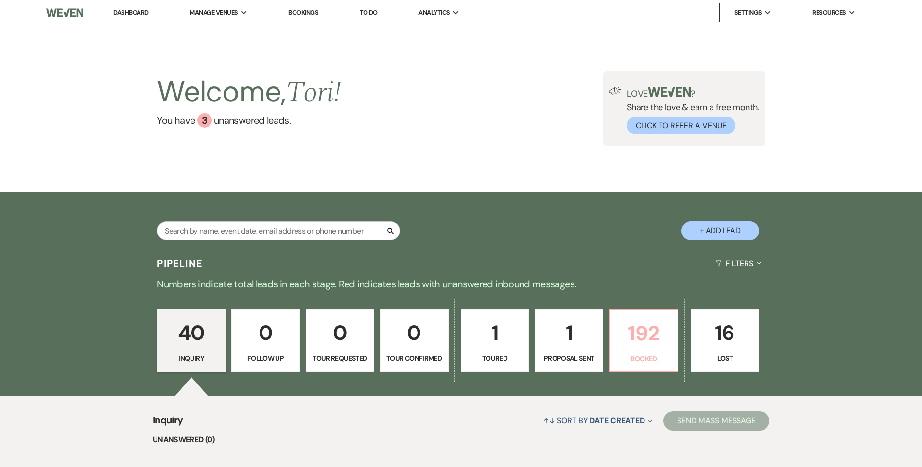
click at [641, 338] on p "192" at bounding box center [644, 333] width 56 height 33
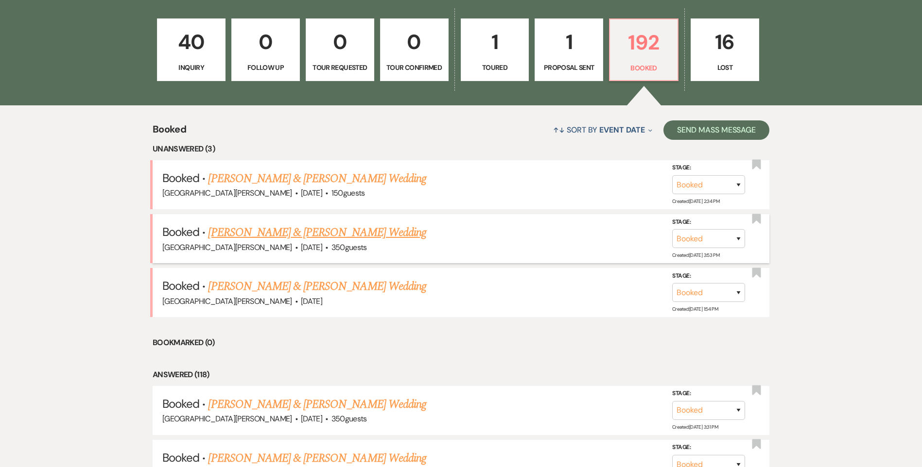
scroll to position [292, 0]
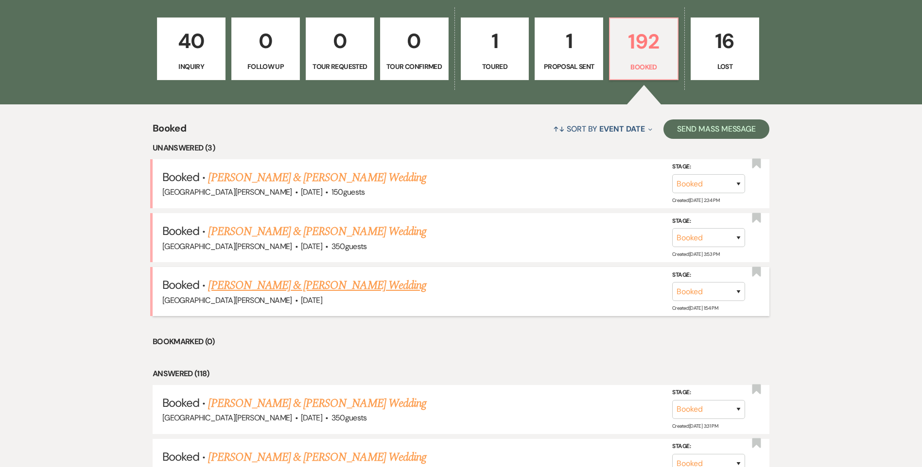
click at [264, 287] on link "Rylee Yocum & Charles Balko's Wedding" at bounding box center [317, 285] width 218 height 17
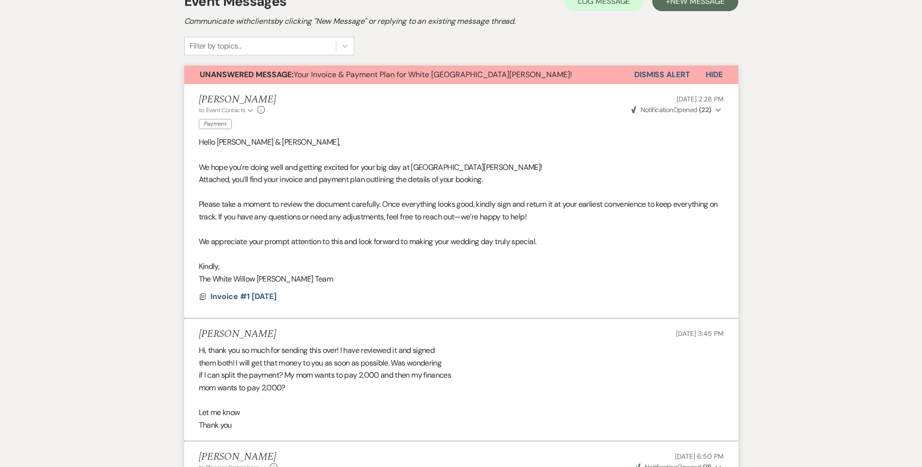
scroll to position [194, 0]
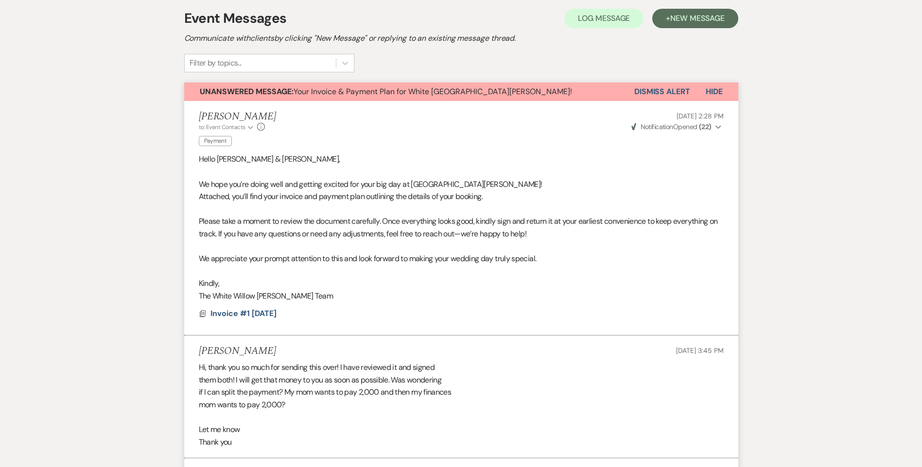
click at [652, 91] on button "Dismiss Alert" at bounding box center [662, 92] width 56 height 18
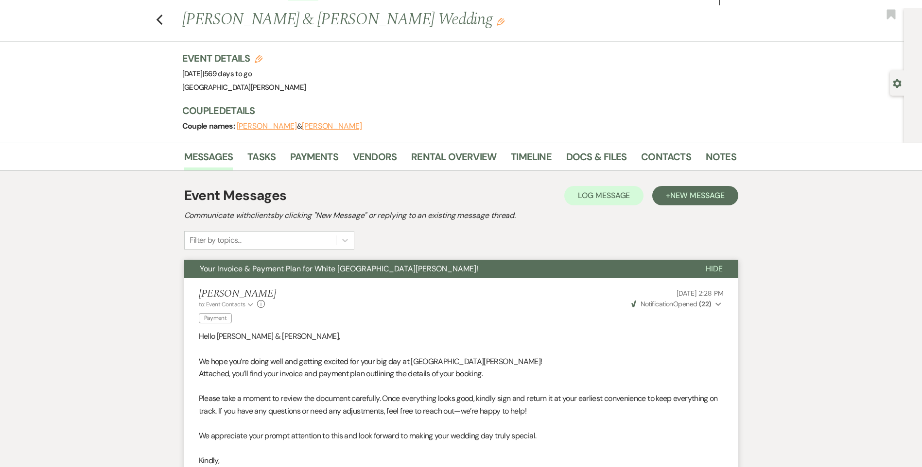
scroll to position [0, 0]
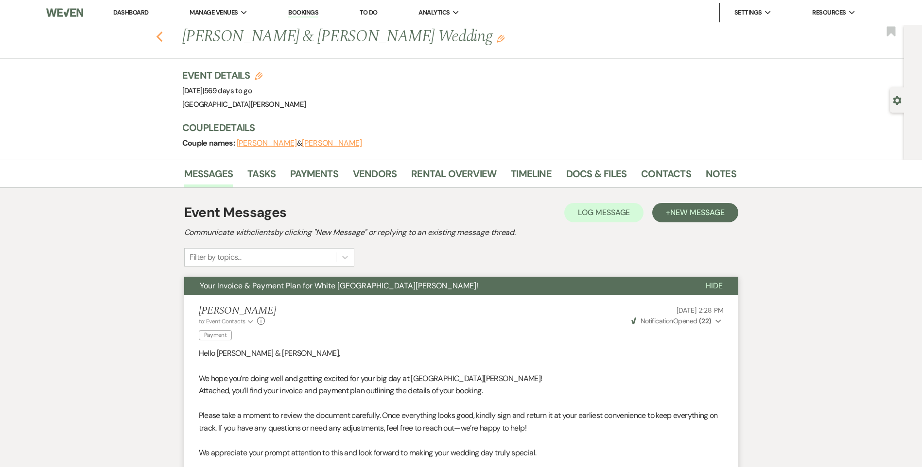
click at [162, 34] on use "button" at bounding box center [159, 37] width 6 height 11
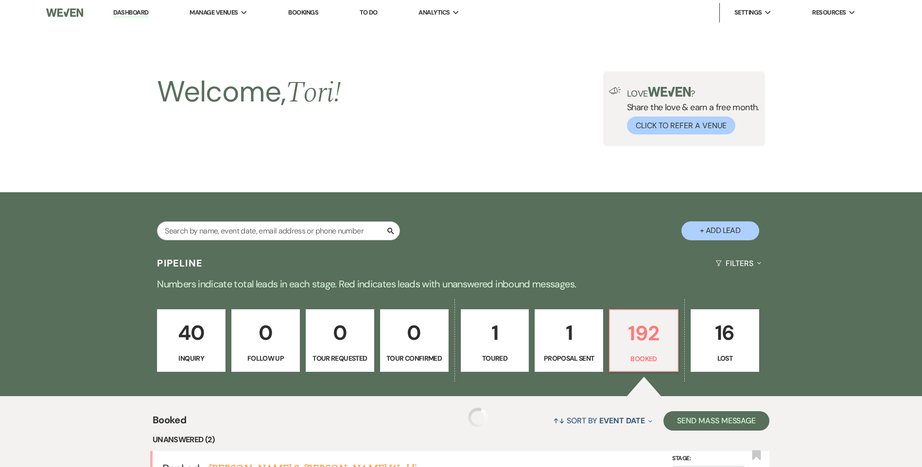
scroll to position [292, 0]
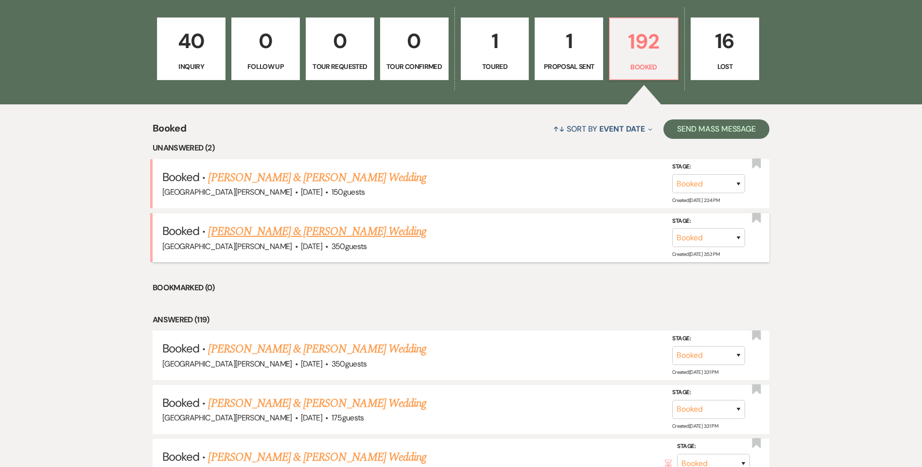
click at [259, 231] on link "Blake Collins & Alec Voytko's Wedding" at bounding box center [317, 231] width 218 height 17
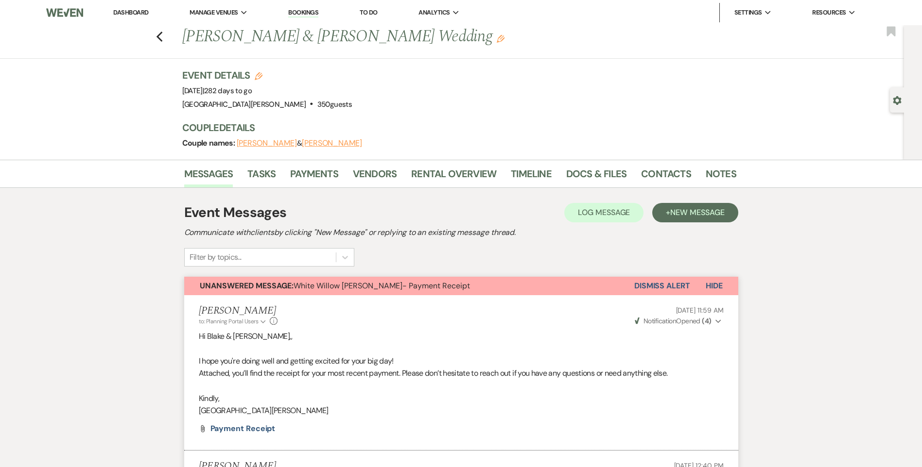
click at [645, 285] on button "Dismiss Alert" at bounding box center [662, 286] width 56 height 18
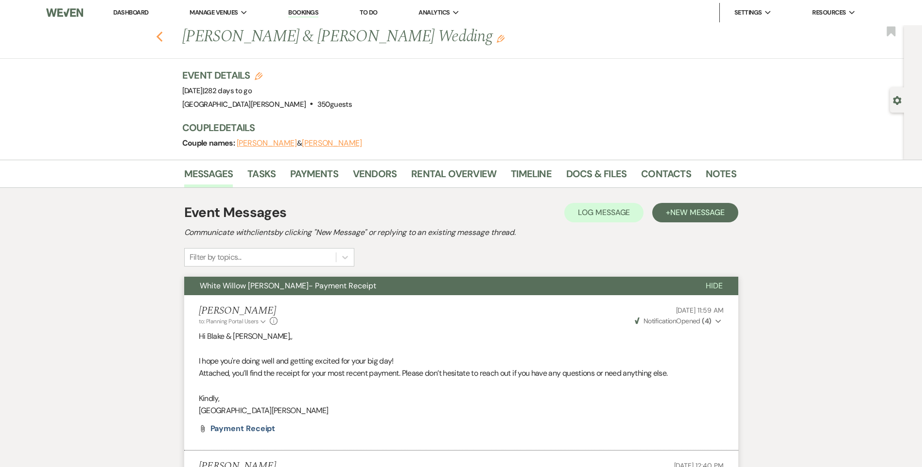
click at [162, 34] on use "button" at bounding box center [159, 37] width 6 height 11
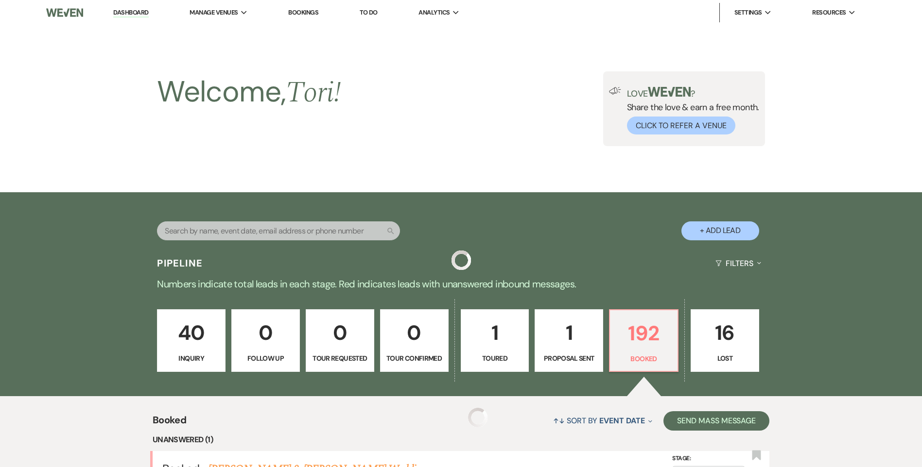
scroll to position [292, 0]
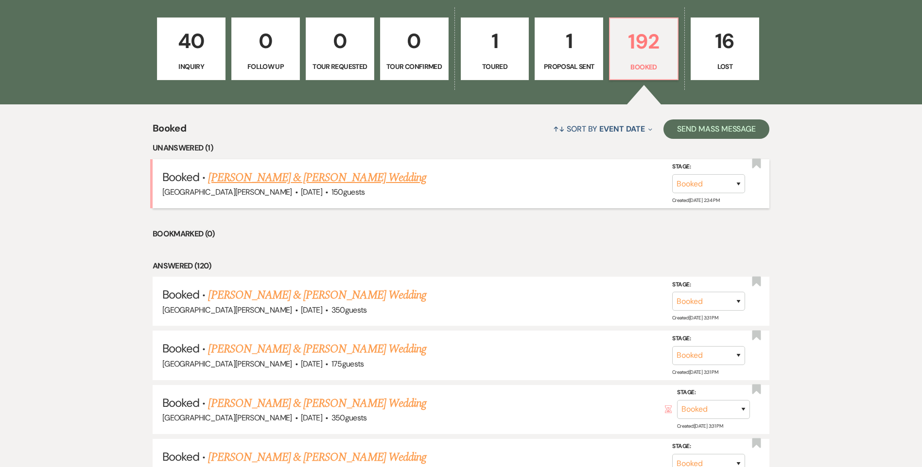
click at [263, 176] on link "Nikola Knapp & Patrick Flynn's Wedding" at bounding box center [317, 177] width 218 height 17
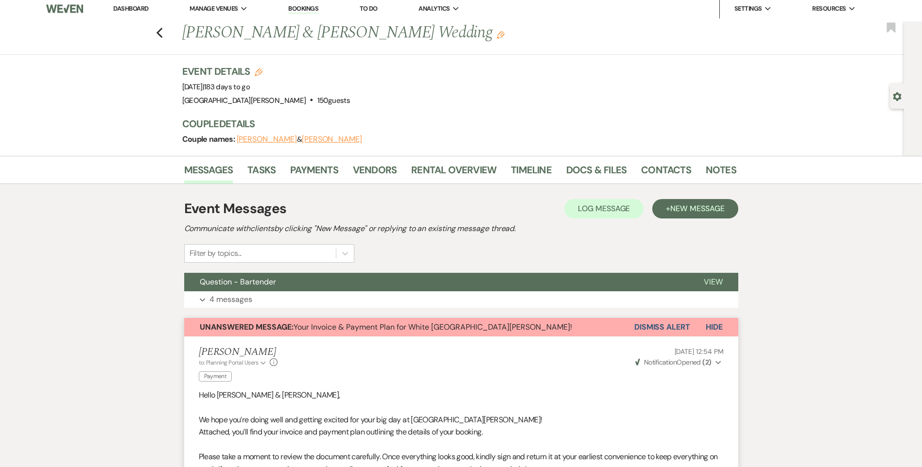
scroll to position [0, 0]
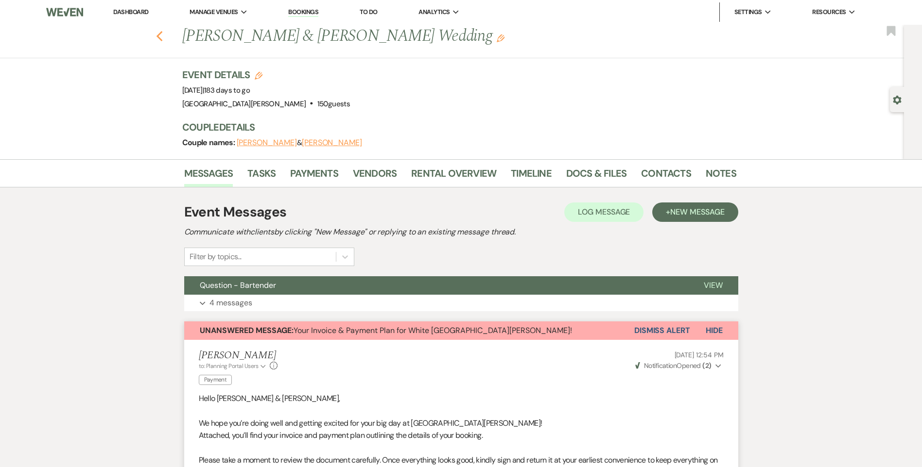
click at [163, 37] on icon "Previous" at bounding box center [159, 37] width 7 height 12
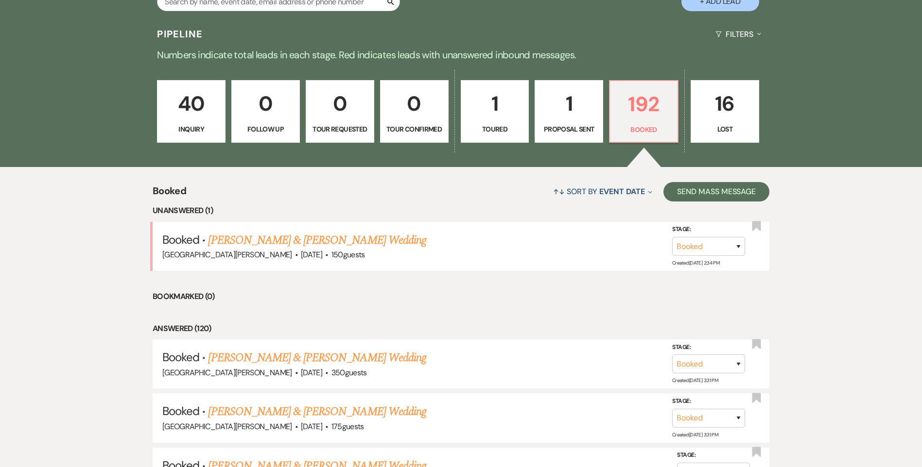
scroll to position [146, 0]
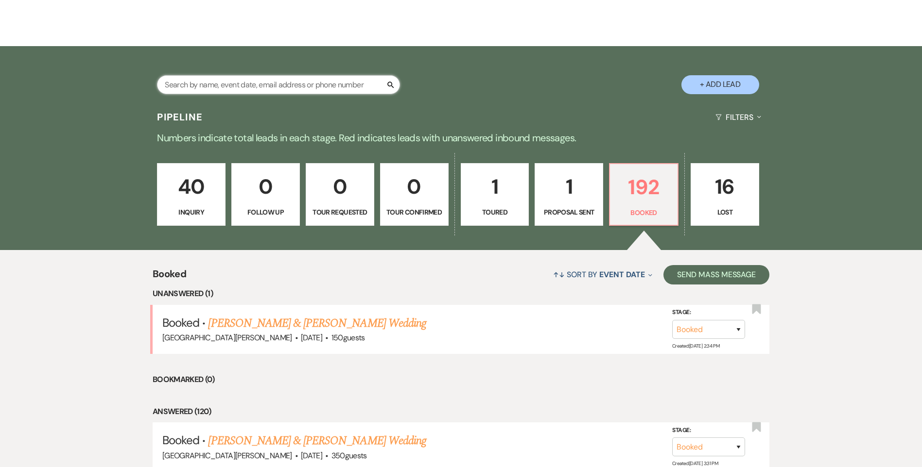
click at [195, 87] on input "text" at bounding box center [278, 84] width 243 height 19
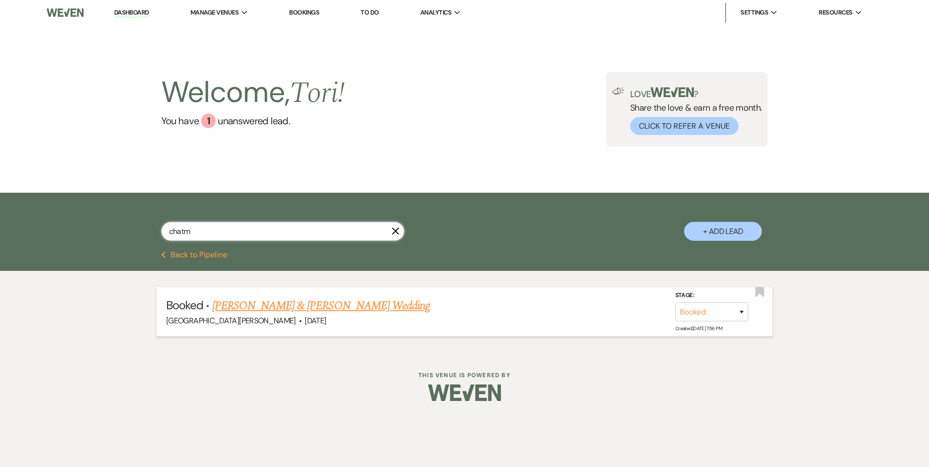
type input "chatm"
click at [245, 304] on link "Whitlee Chatman & Talan Taylor's Wedding" at bounding box center [321, 305] width 218 height 17
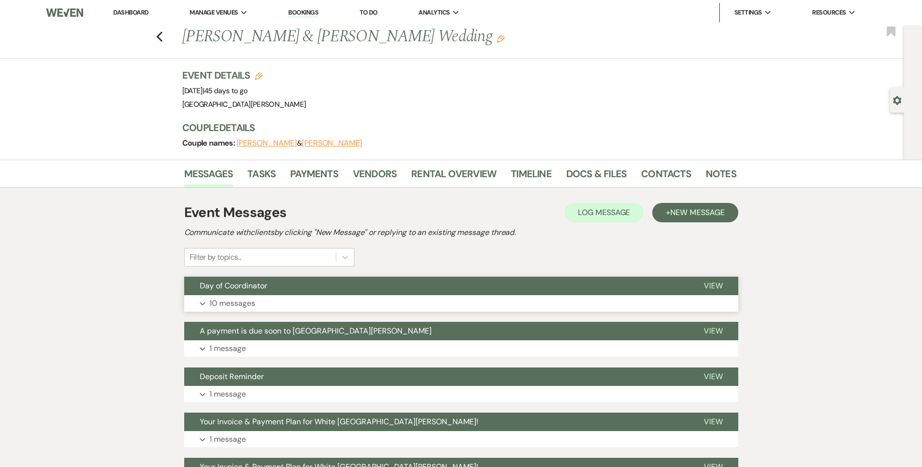
click at [253, 301] on p "10 messages" at bounding box center [232, 303] width 46 height 13
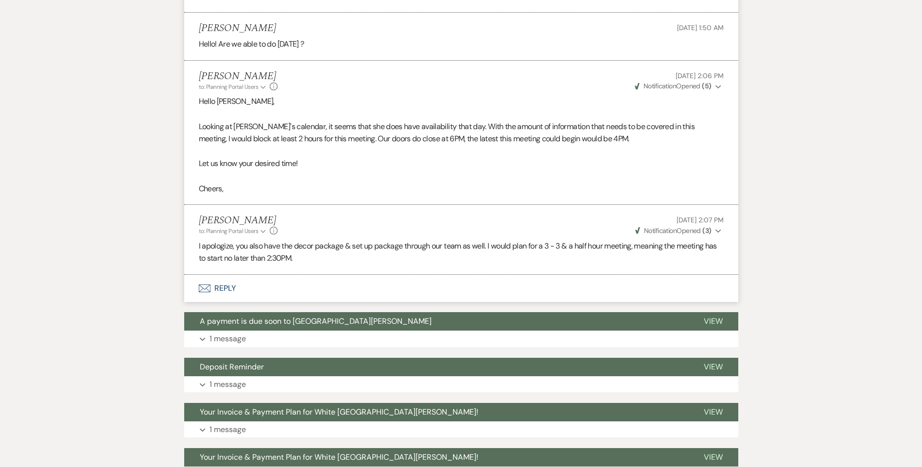
scroll to position [1507, 0]
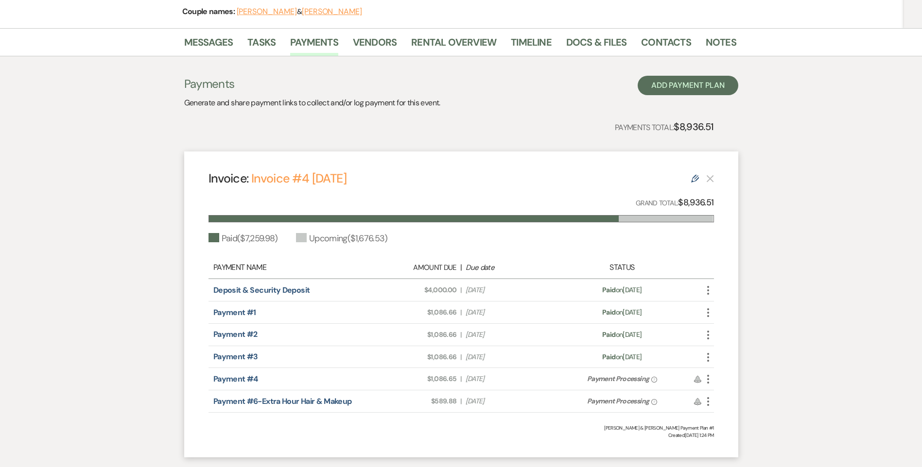
scroll to position [146, 0]
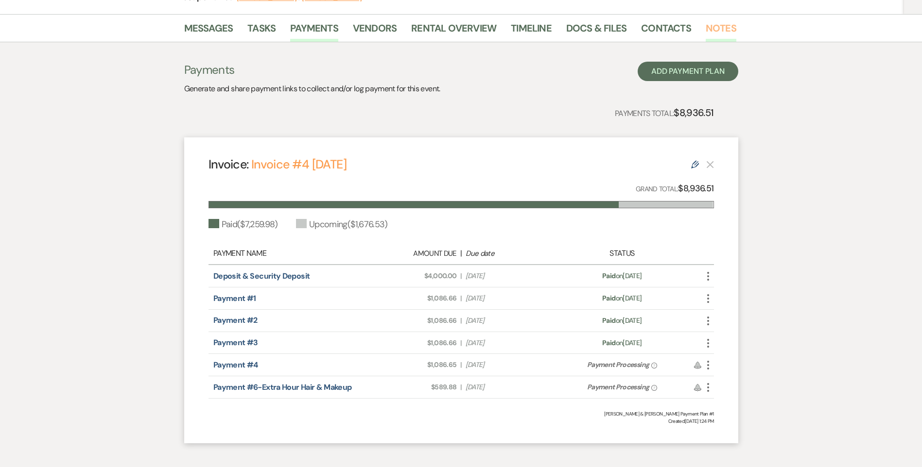
click at [705, 27] on link "Notes" at bounding box center [720, 30] width 31 height 21
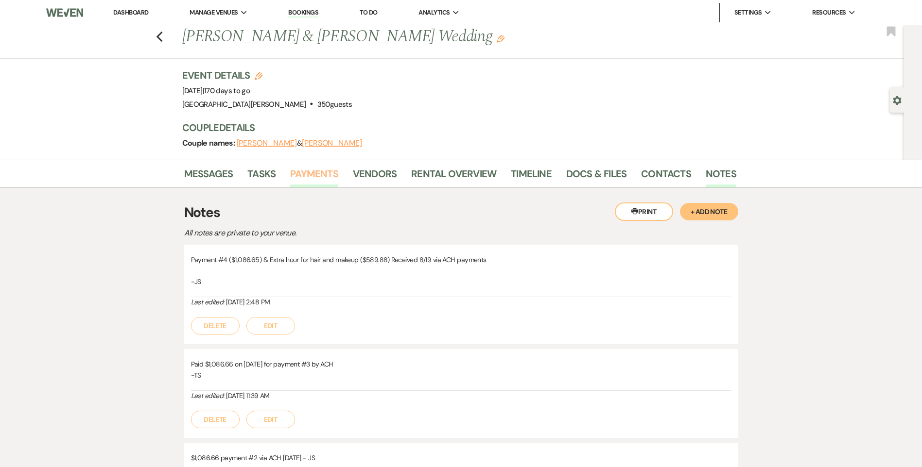
click at [323, 180] on link "Payments" at bounding box center [314, 176] width 48 height 21
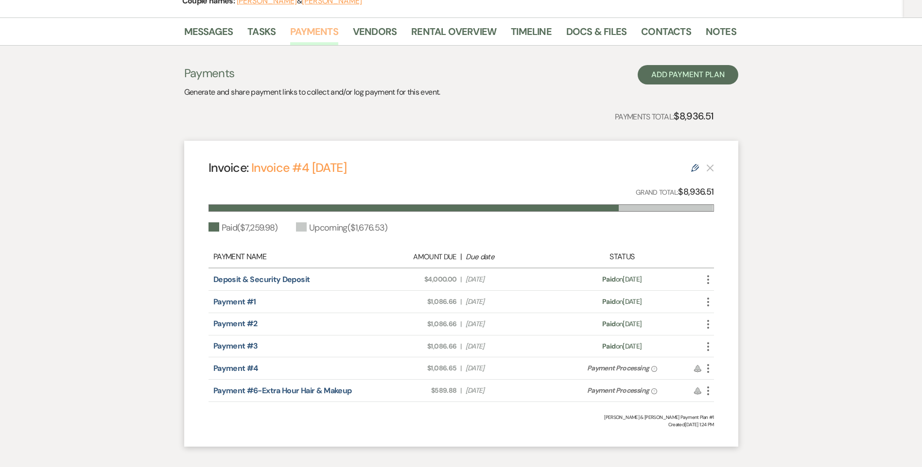
scroll to position [146, 0]
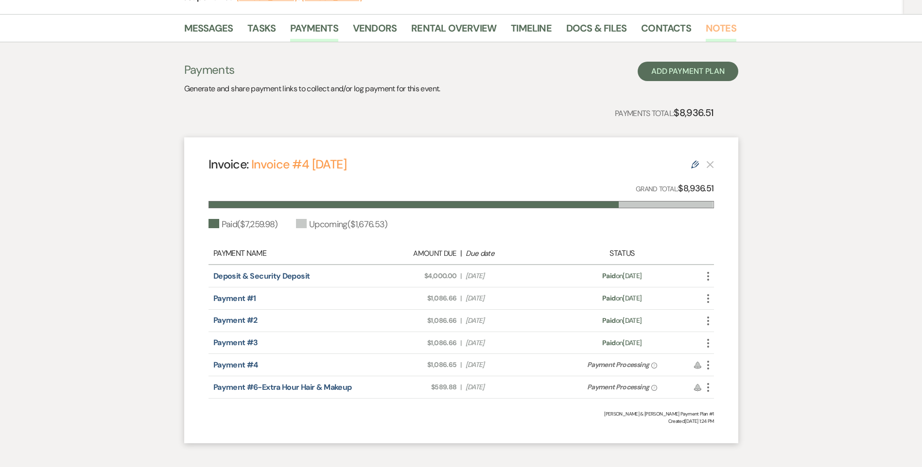
click at [713, 25] on link "Notes" at bounding box center [720, 30] width 31 height 21
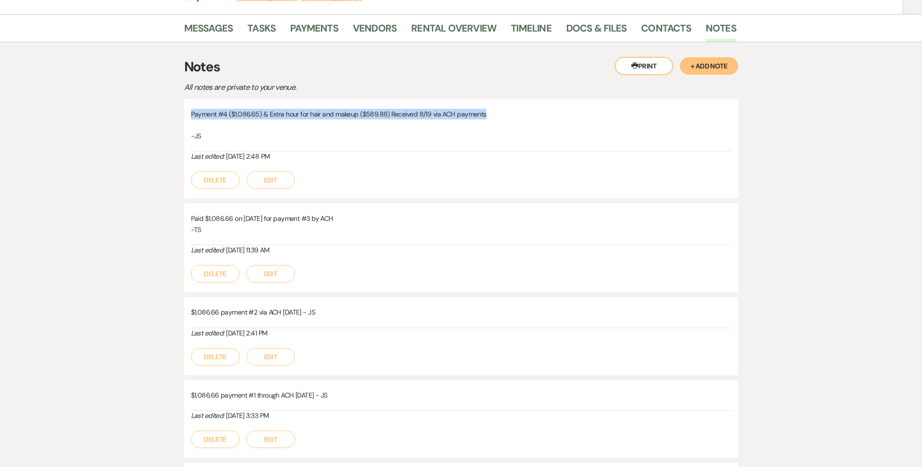
drag, startPoint x: 499, startPoint y: 116, endPoint x: 184, endPoint y: 117, distance: 314.4
click at [184, 117] on div "Payment #4 ($1,086.65) & Extra hour for hair and makeup ($589.88) Received 8/19…" at bounding box center [461, 149] width 554 height 100
drag, startPoint x: 184, startPoint y: 117, endPoint x: 198, endPoint y: 115, distance: 13.7
copy p "Payment #4 ($1,086.65) & Extra hour for hair and makeup ($589.88) Received 8/19…"
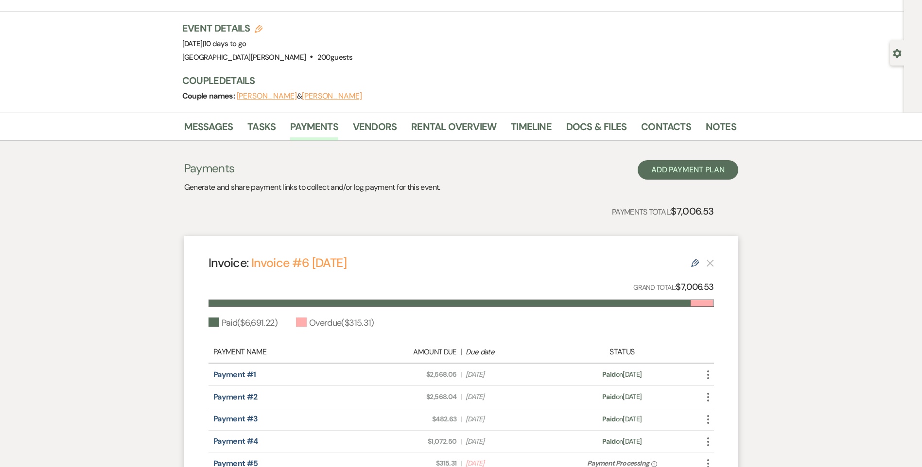
scroll to position [97, 0]
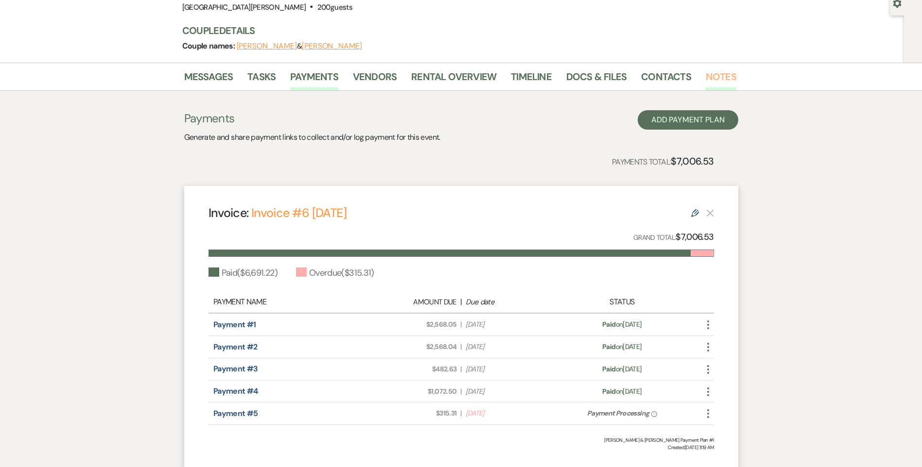
click at [712, 74] on link "Notes" at bounding box center [720, 79] width 31 height 21
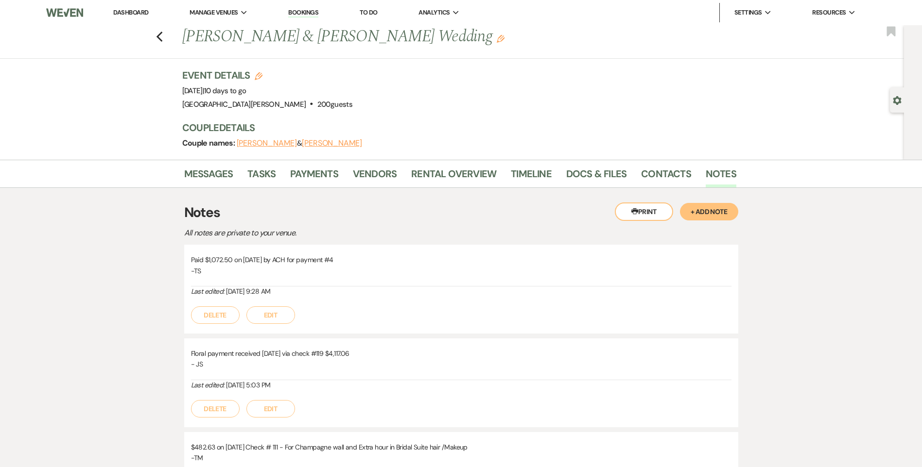
click at [701, 210] on button "+ Add Note" at bounding box center [709, 211] width 58 height 17
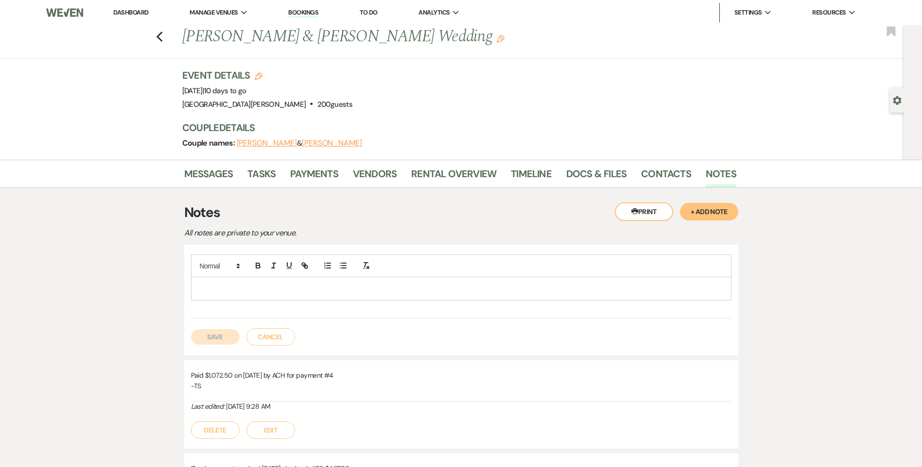
click at [378, 292] on p at bounding box center [461, 288] width 525 height 11
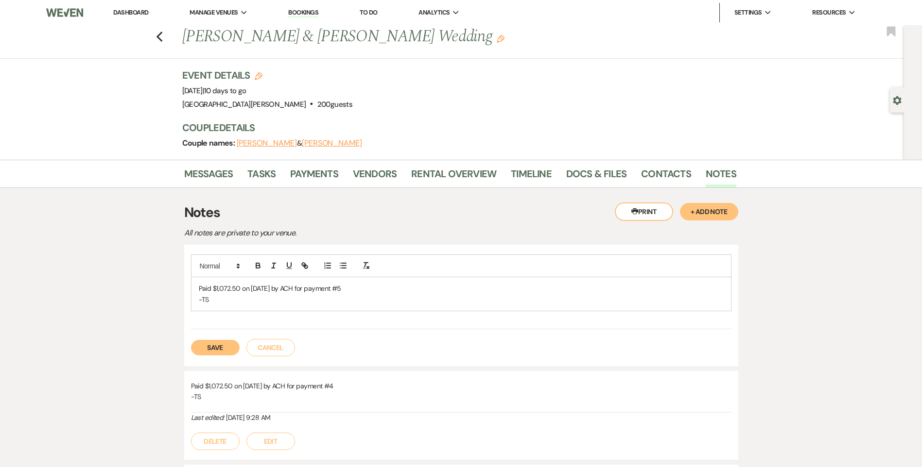
drag, startPoint x: 355, startPoint y: 291, endPoint x: 196, endPoint y: 286, distance: 159.4
click at [196, 286] on div "Paid $1,072.50 on 8/19/25 by ACH for payment #5 -TS" at bounding box center [460, 294] width 539 height 34
copy p "Paid $1,072.50 on 8/19/25 by ACH for payment #5"
click at [220, 347] on button "Save" at bounding box center [215, 348] width 49 height 16
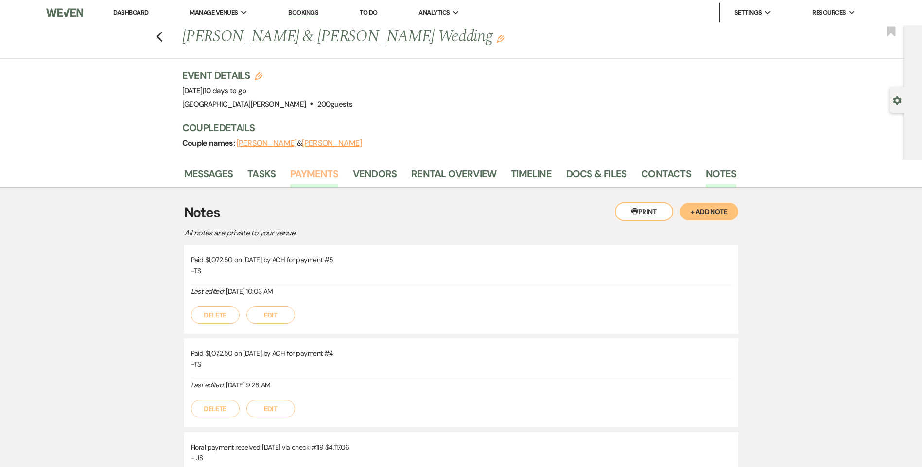
click at [325, 172] on link "Payments" at bounding box center [314, 176] width 48 height 21
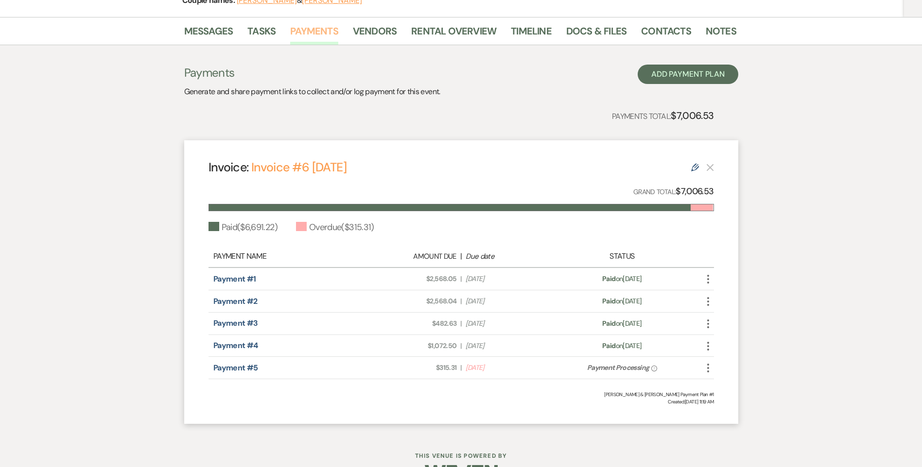
scroll to position [146, 0]
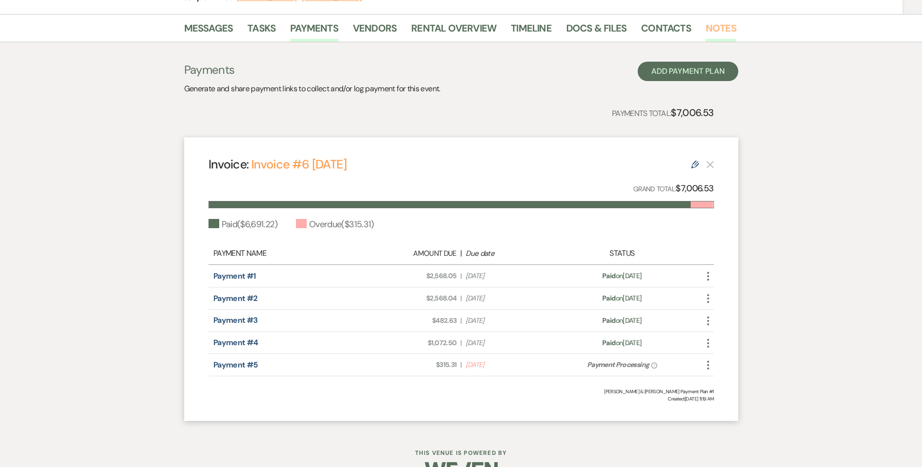
click at [723, 22] on link "Notes" at bounding box center [720, 30] width 31 height 21
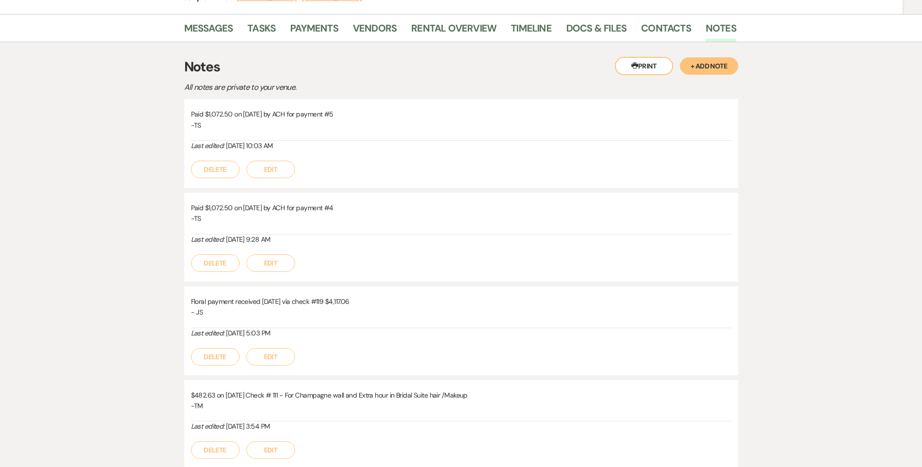
click at [222, 169] on button "Delete" at bounding box center [215, 169] width 49 height 17
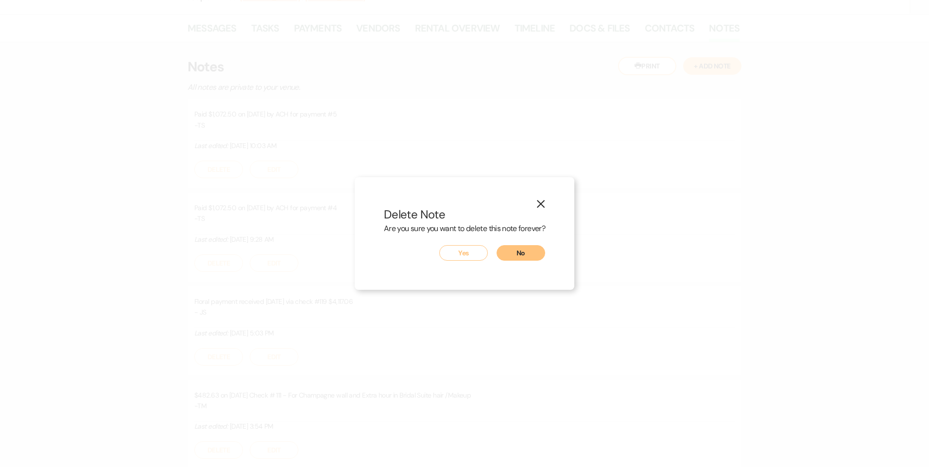
click at [476, 252] on button "Yes" at bounding box center [463, 253] width 49 height 16
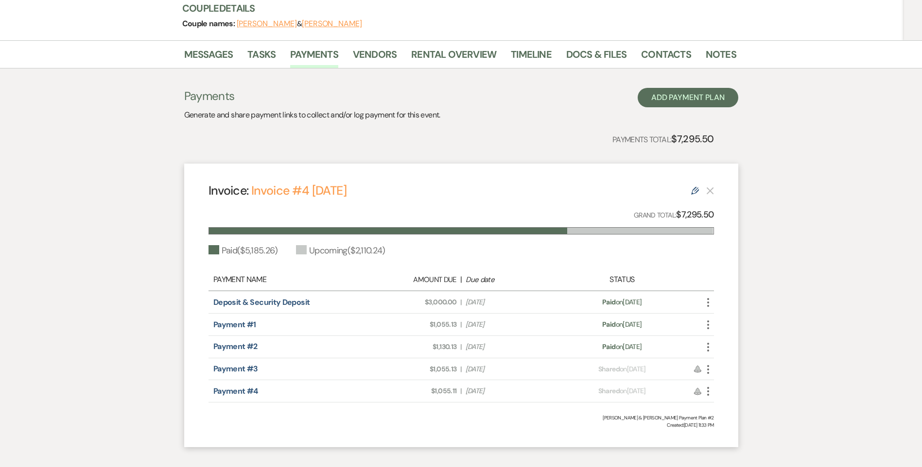
scroll to position [146, 0]
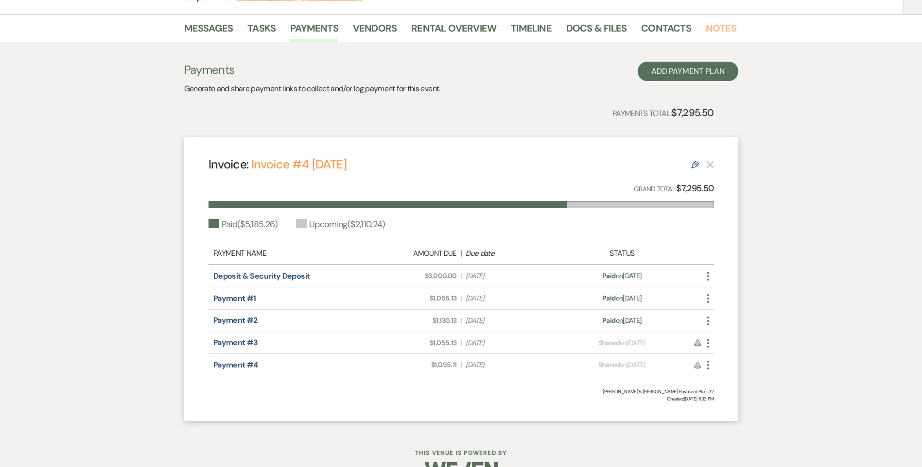
drag, startPoint x: 715, startPoint y: 37, endPoint x: 697, endPoint y: 28, distance: 20.6
click at [714, 37] on link "Notes" at bounding box center [720, 30] width 31 height 21
